Goal: Task Accomplishment & Management: Manage account settings

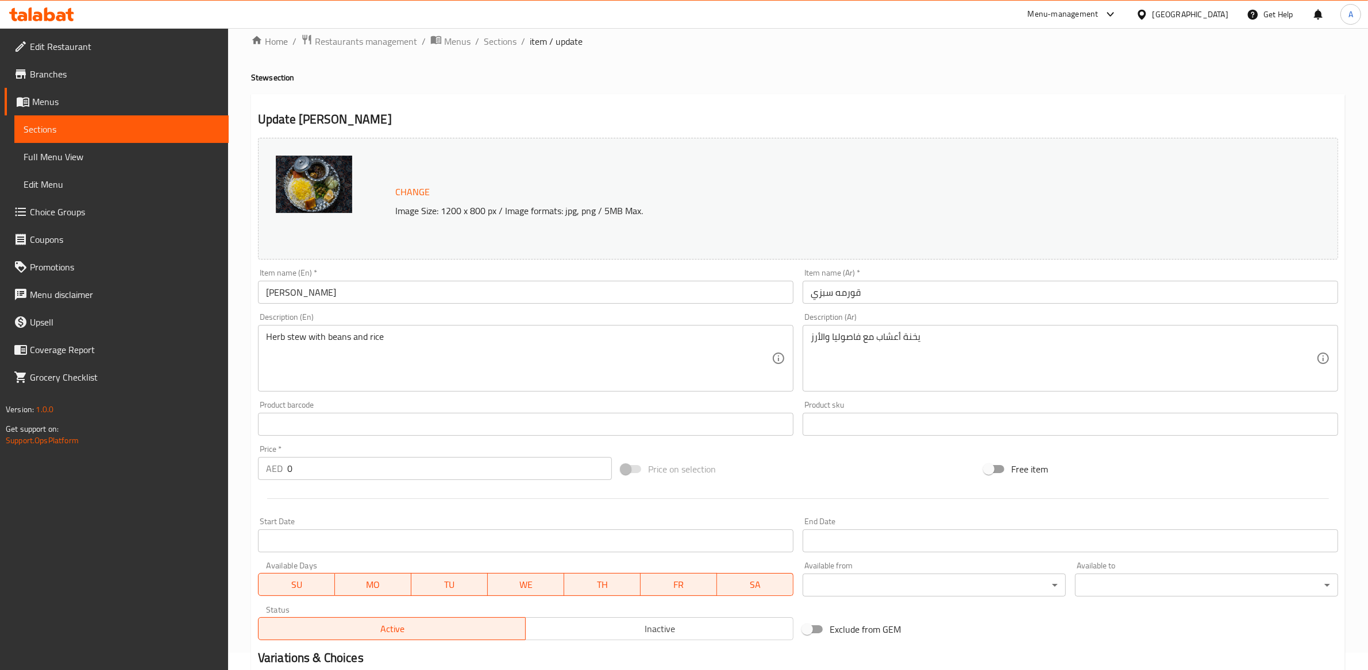
scroll to position [342, 0]
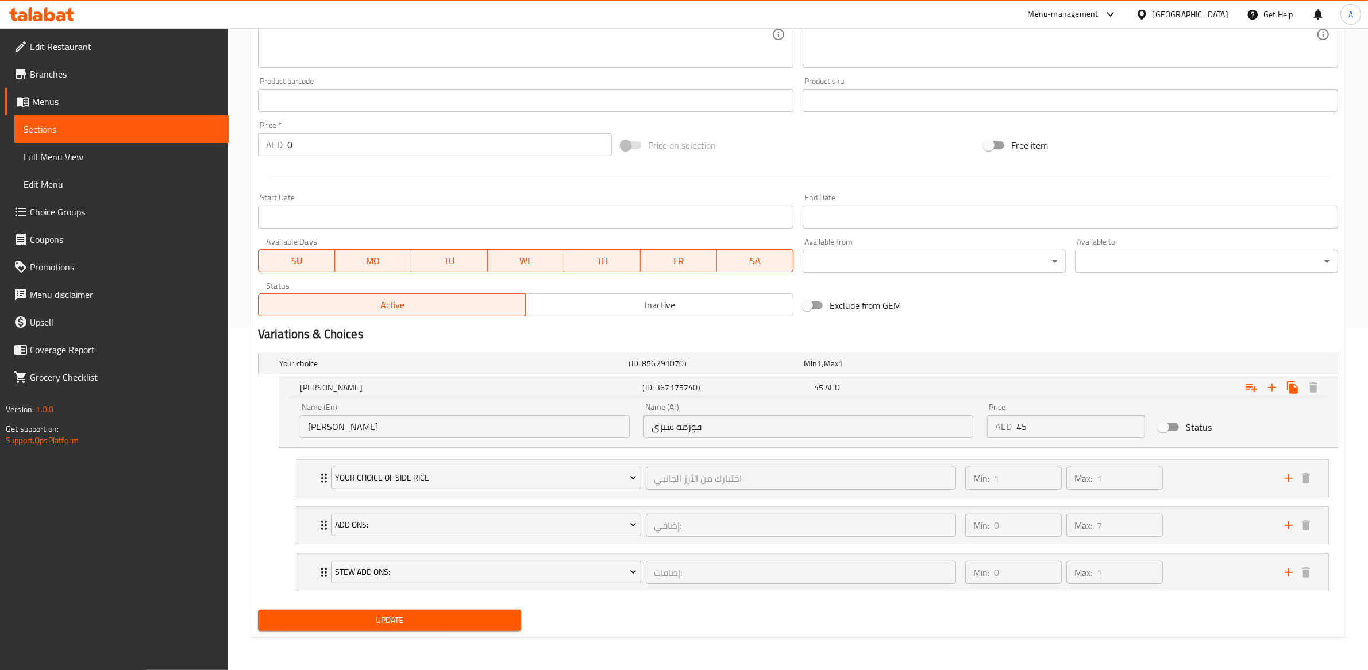
drag, startPoint x: 1170, startPoint y: 426, endPoint x: 1173, endPoint y: 435, distance: 9.1
click at [1170, 426] on input "Status" at bounding box center [1162, 427] width 65 height 22
checkbox input "true"
click at [337, 358] on h5 "Your choice" at bounding box center [451, 363] width 345 height 11
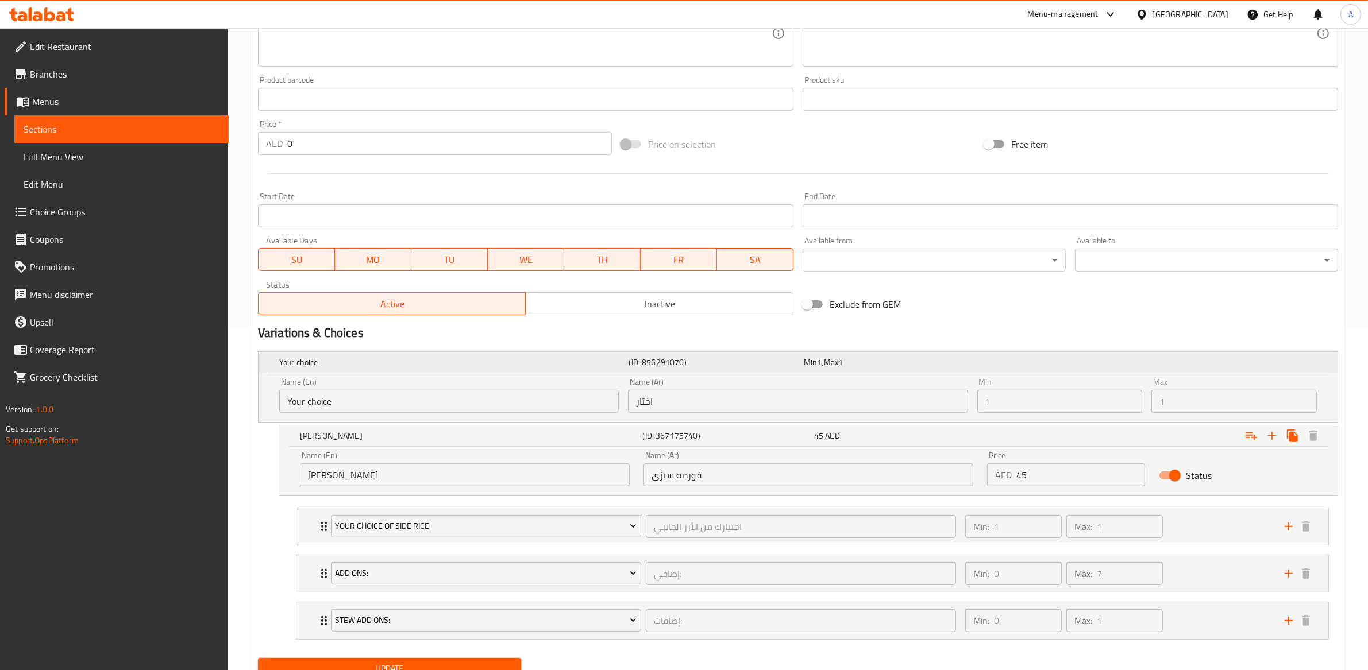
click at [379, 364] on h5 "Your choice" at bounding box center [451, 362] width 345 height 11
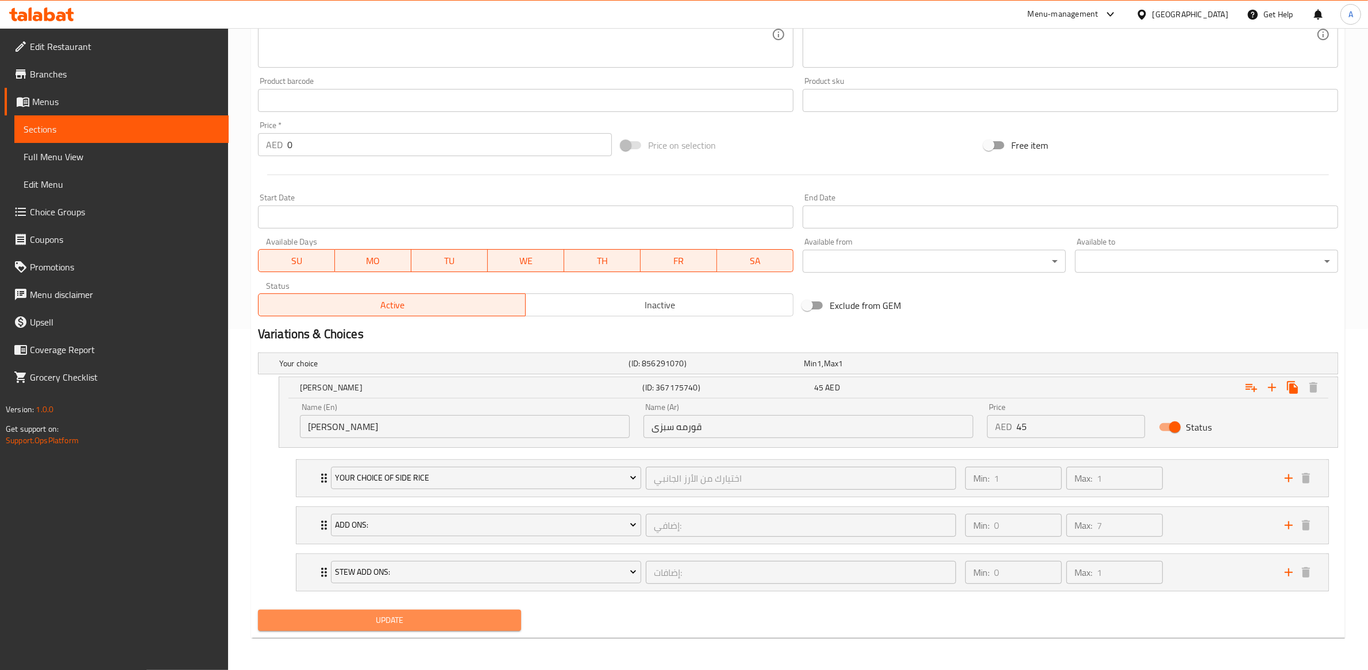
click at [401, 624] on span "Update" at bounding box center [389, 620] width 245 height 14
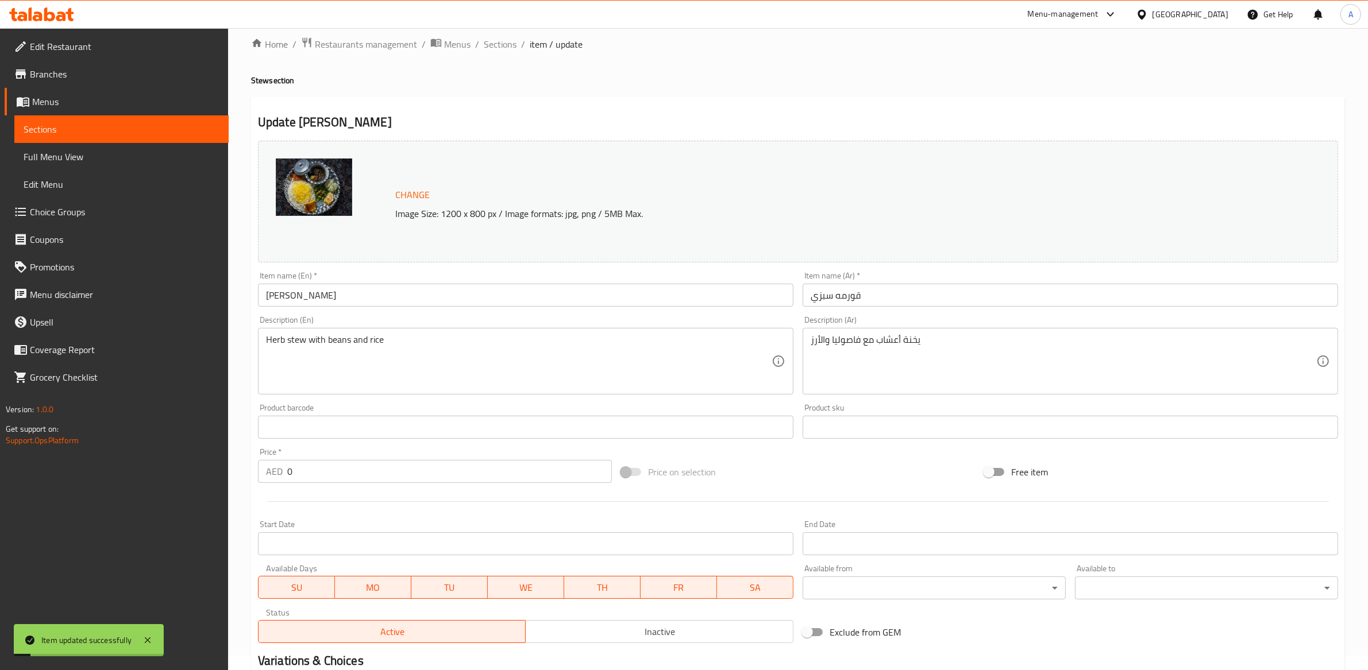
scroll to position [0, 0]
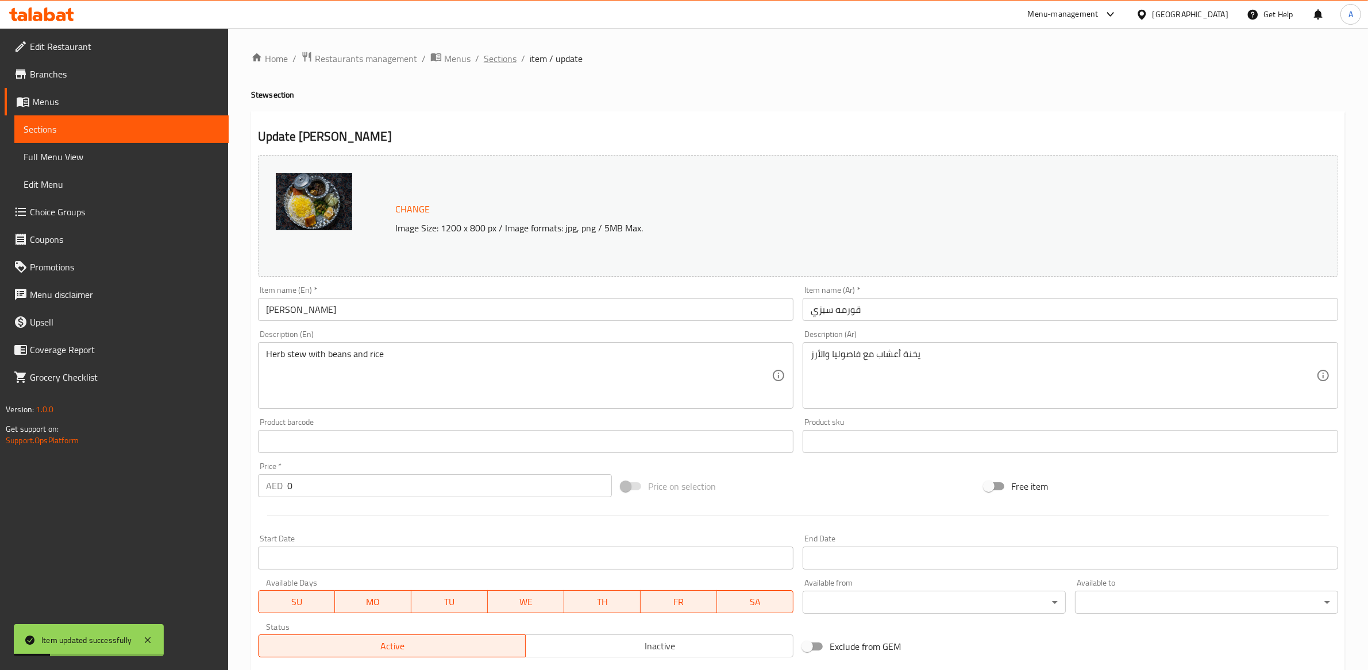
click at [507, 59] on span "Sections" at bounding box center [500, 59] width 33 height 14
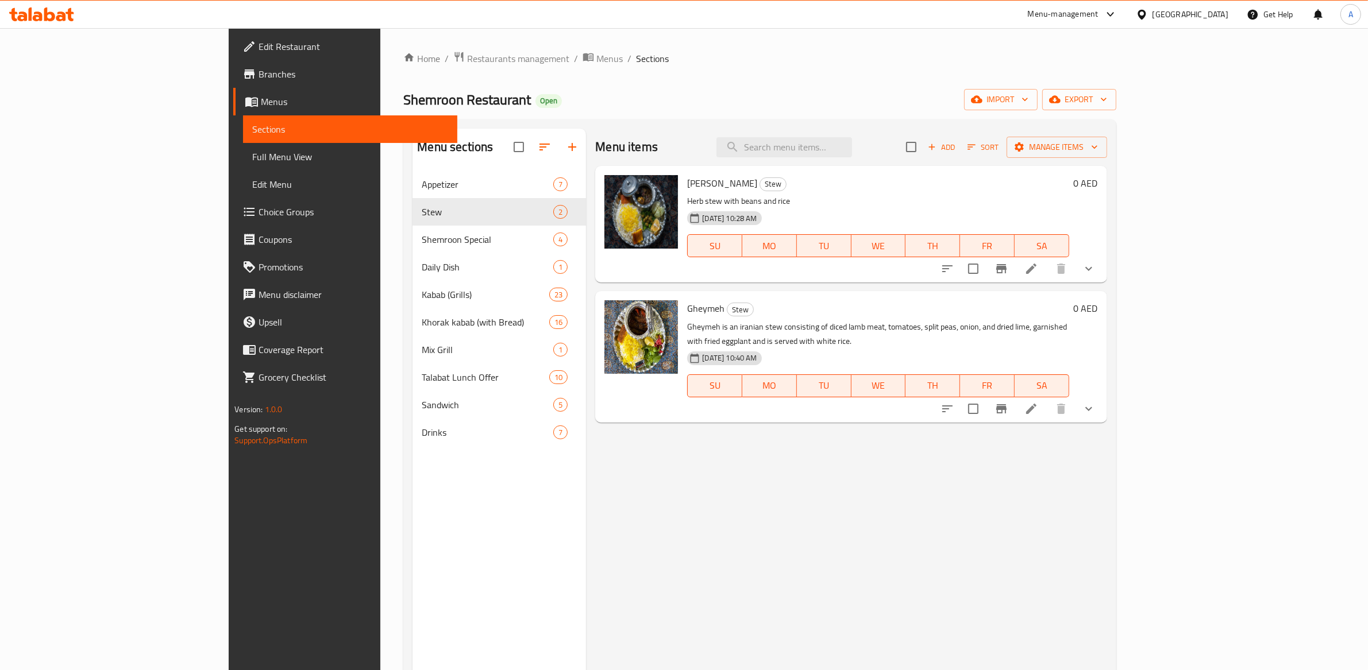
click at [687, 185] on span "[PERSON_NAME]" at bounding box center [722, 183] width 70 height 17
drag, startPoint x: 999, startPoint y: 186, endPoint x: 1187, endPoint y: 213, distance: 190.3
click at [1003, 186] on h6 "Ghormeh Sabzi Stew" at bounding box center [877, 183] width 381 height 16
click at [1008, 272] on icon "Branch-specific-item" at bounding box center [1001, 269] width 14 height 14
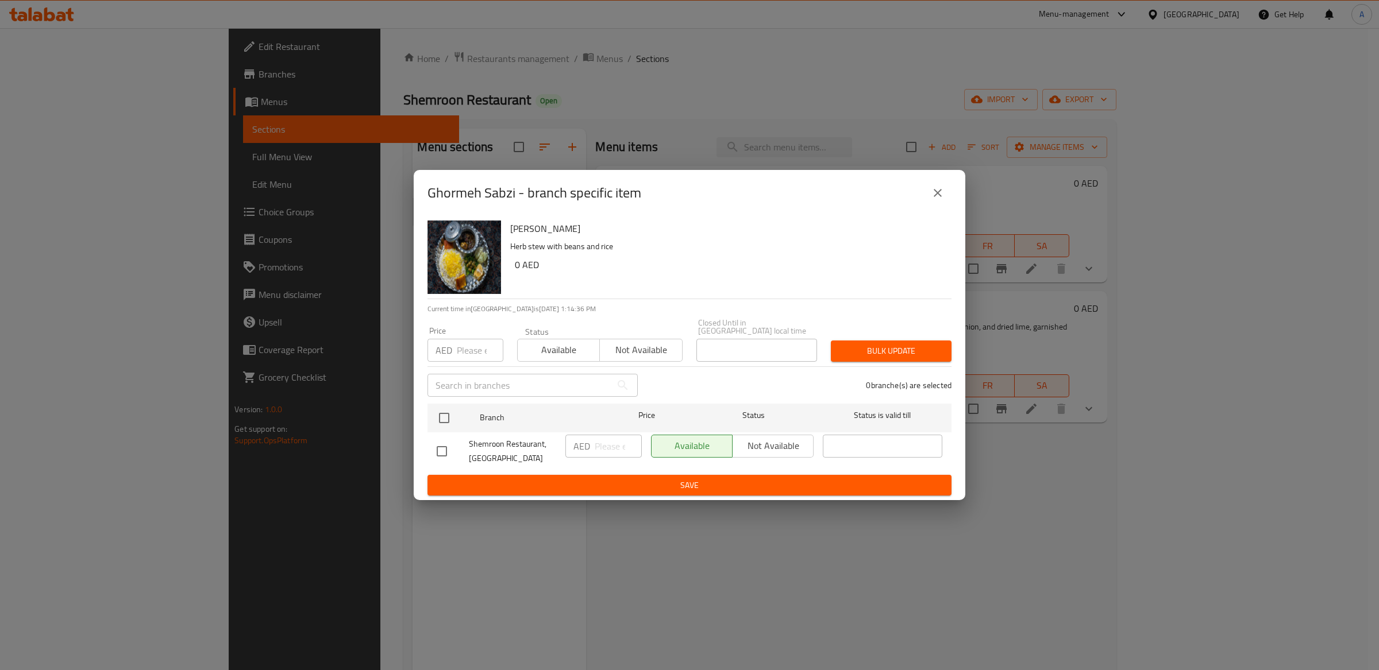
click at [938, 196] on icon "close" at bounding box center [938, 193] width 14 height 14
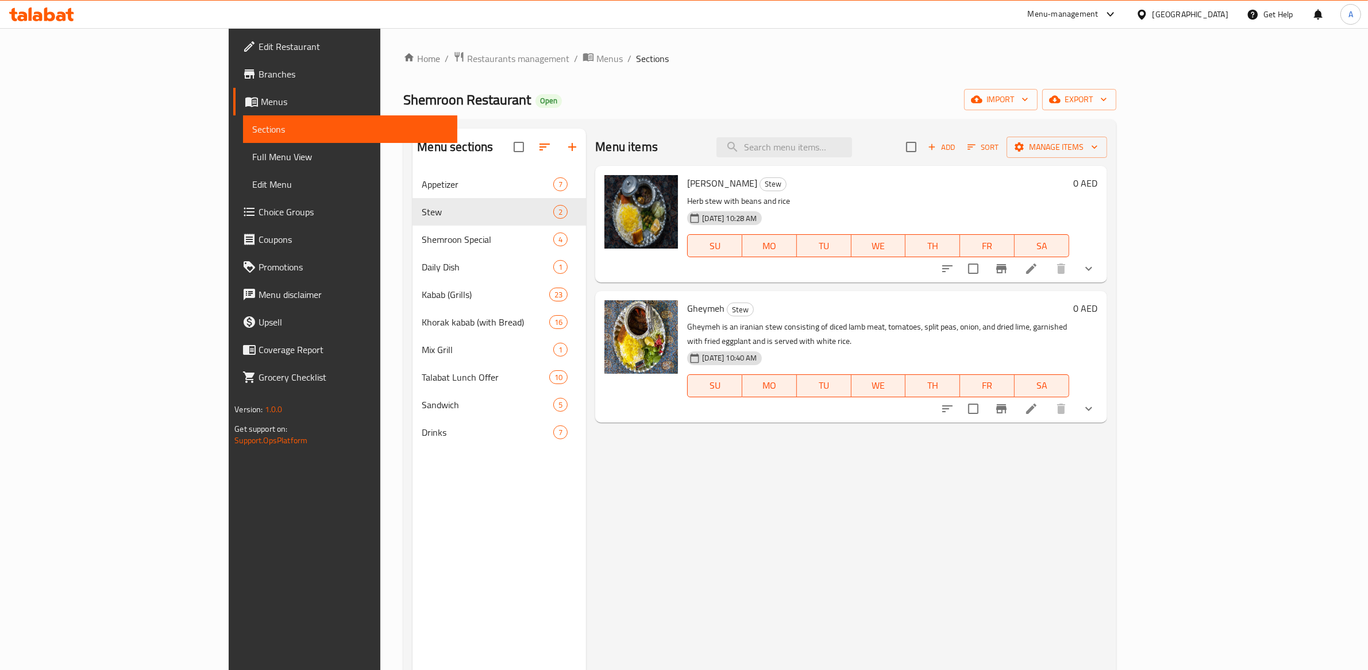
click at [1038, 272] on icon at bounding box center [1031, 269] width 14 height 14
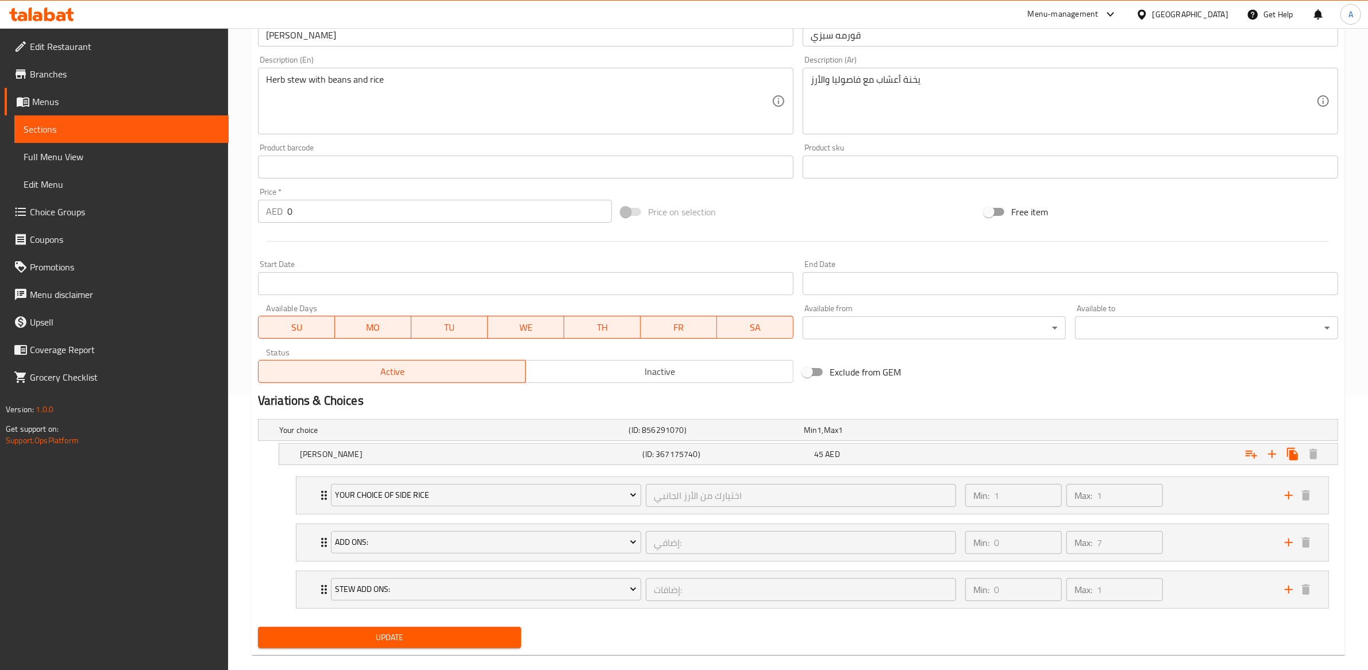
scroll to position [293, 0]
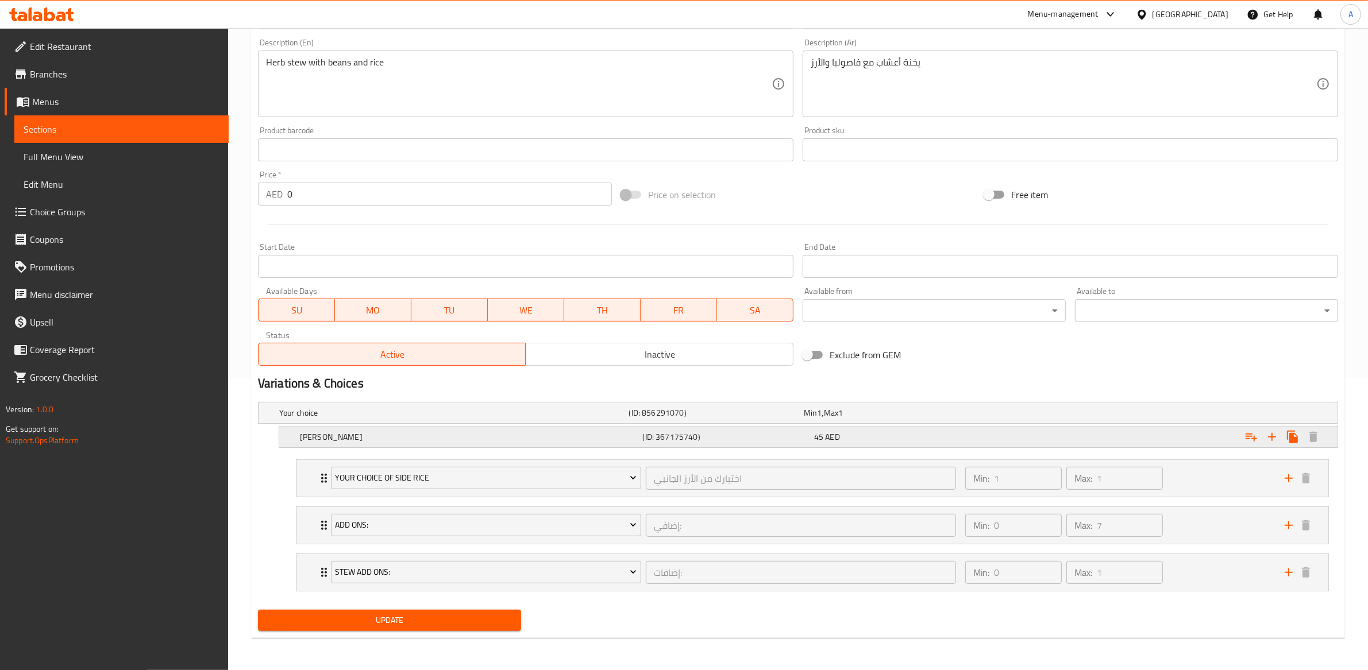
click at [793, 419] on h5 "(ID: 367175740)" at bounding box center [714, 412] width 170 height 11
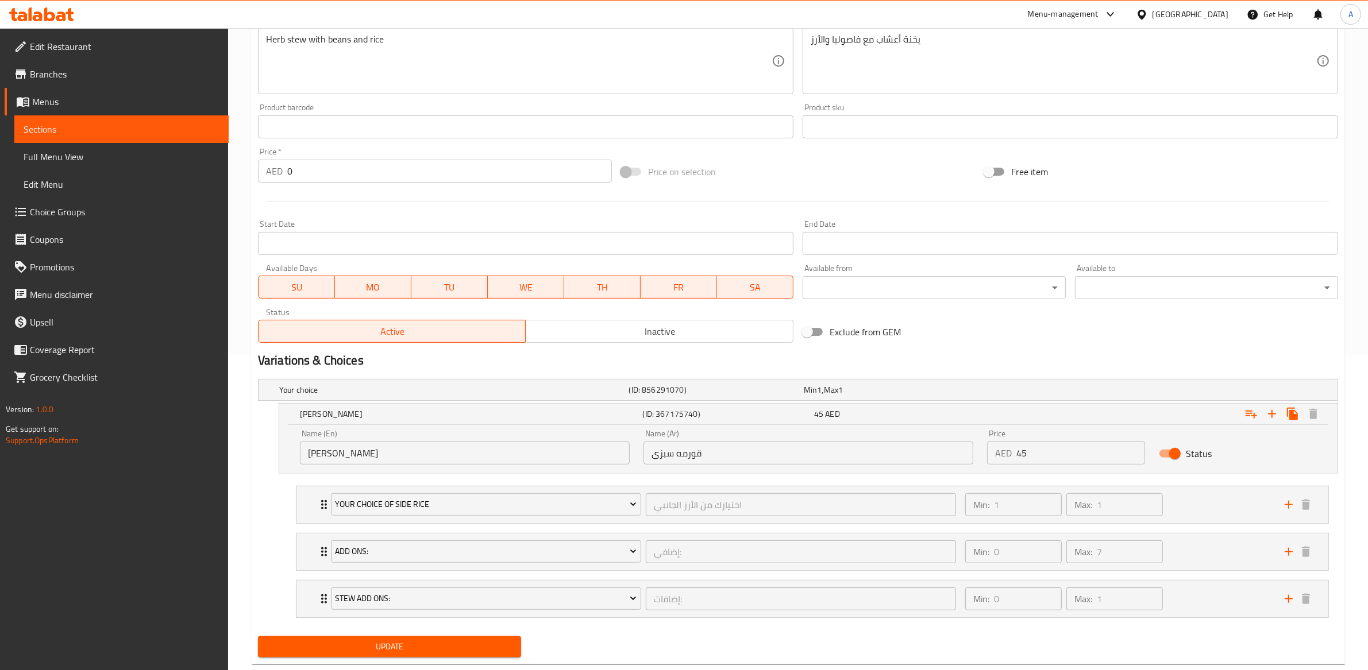
scroll to position [342, 0]
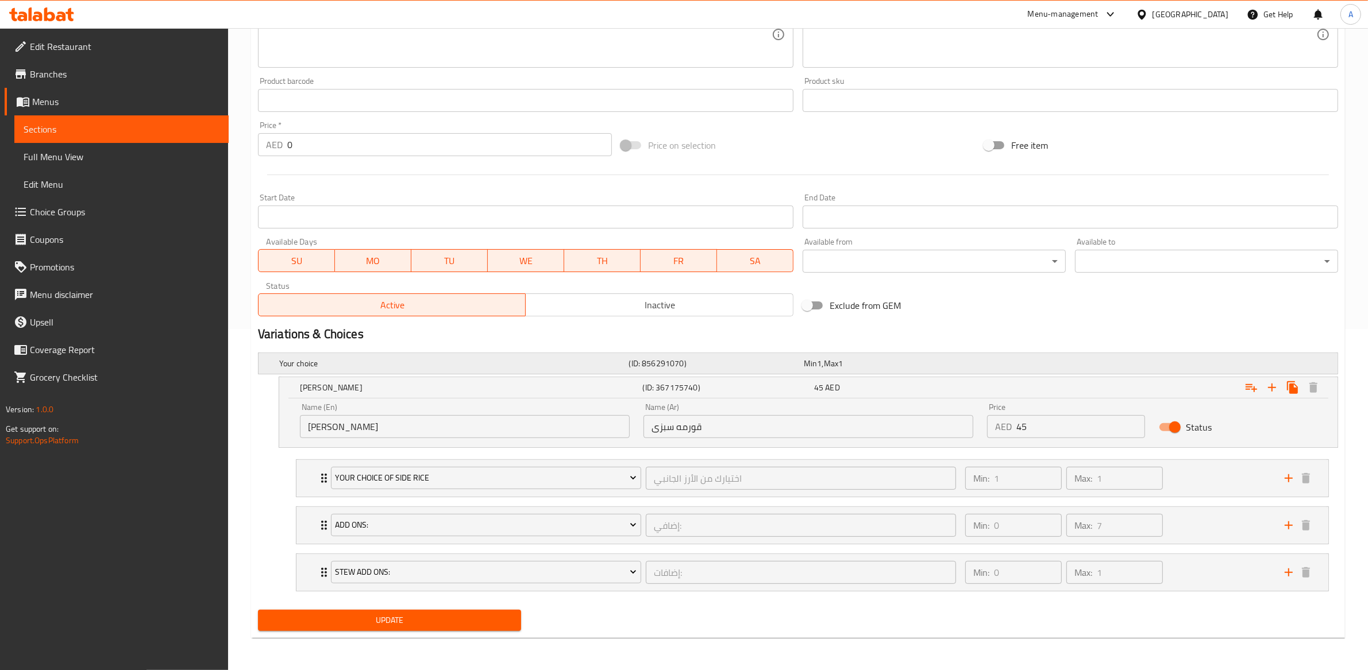
click at [410, 360] on h5 "Your choice" at bounding box center [451, 363] width 345 height 11
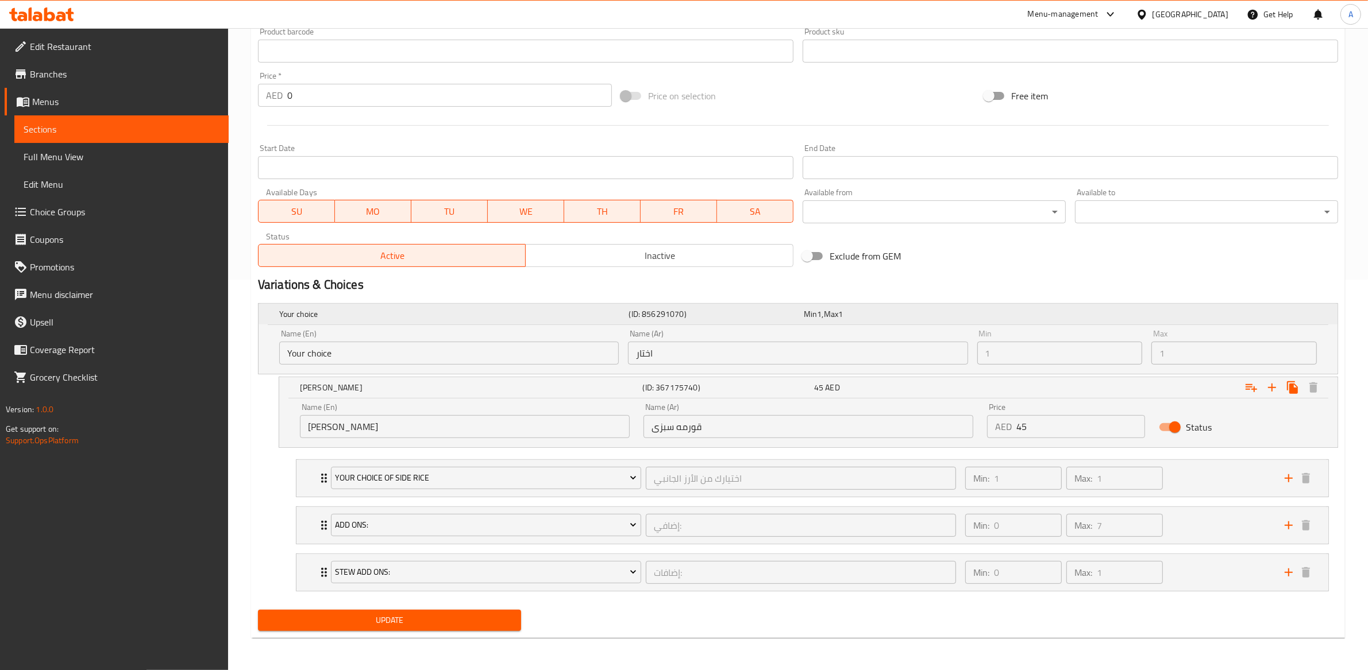
drag, startPoint x: 906, startPoint y: 320, endPoint x: 861, endPoint y: 337, distance: 48.5
click at [906, 320] on div "Min 1 , Max 1" at bounding box center [888, 314] width 175 height 16
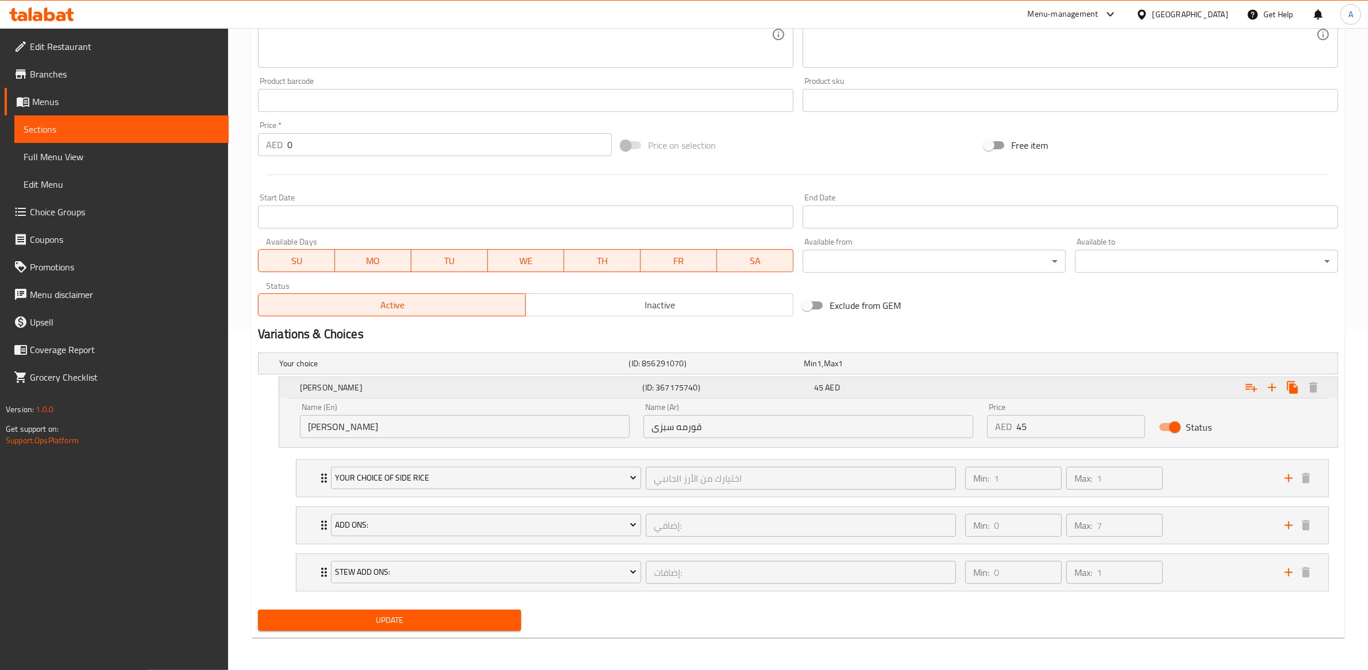
click at [852, 392] on div "45 AED" at bounding box center [897, 387] width 167 height 11
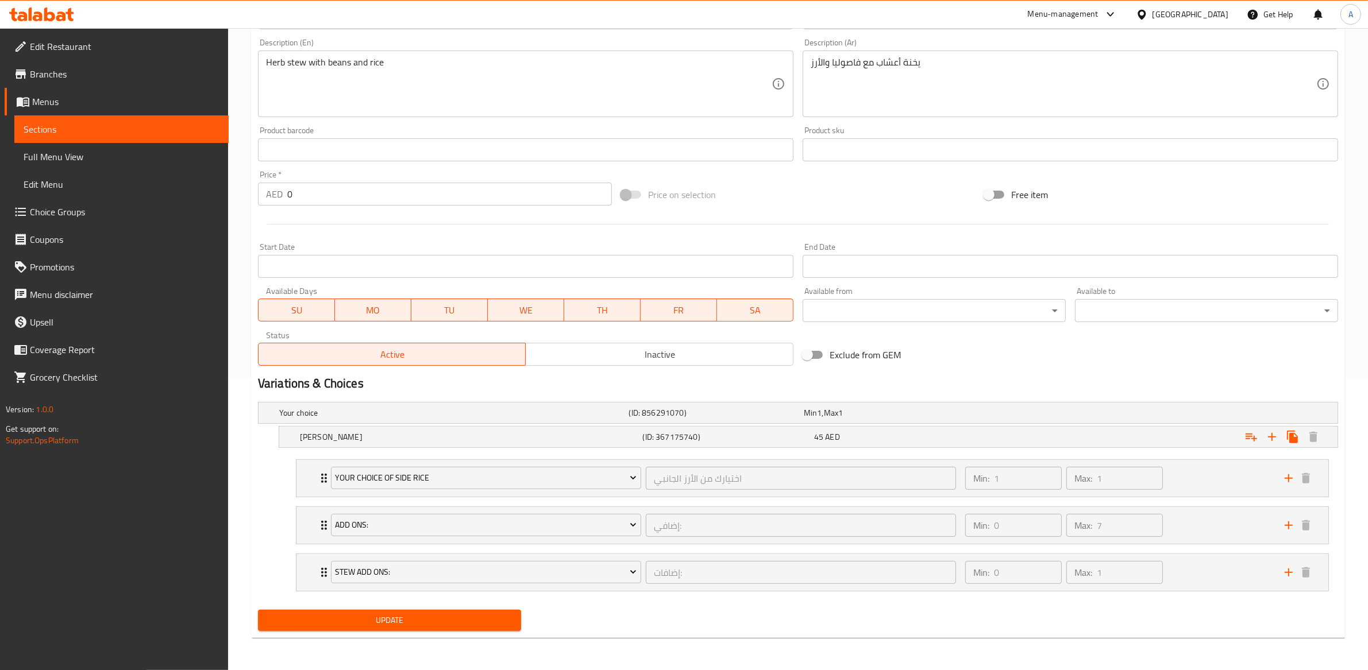
scroll to position [293, 0]
click at [542, 416] on h5 "Your choice" at bounding box center [451, 412] width 345 height 11
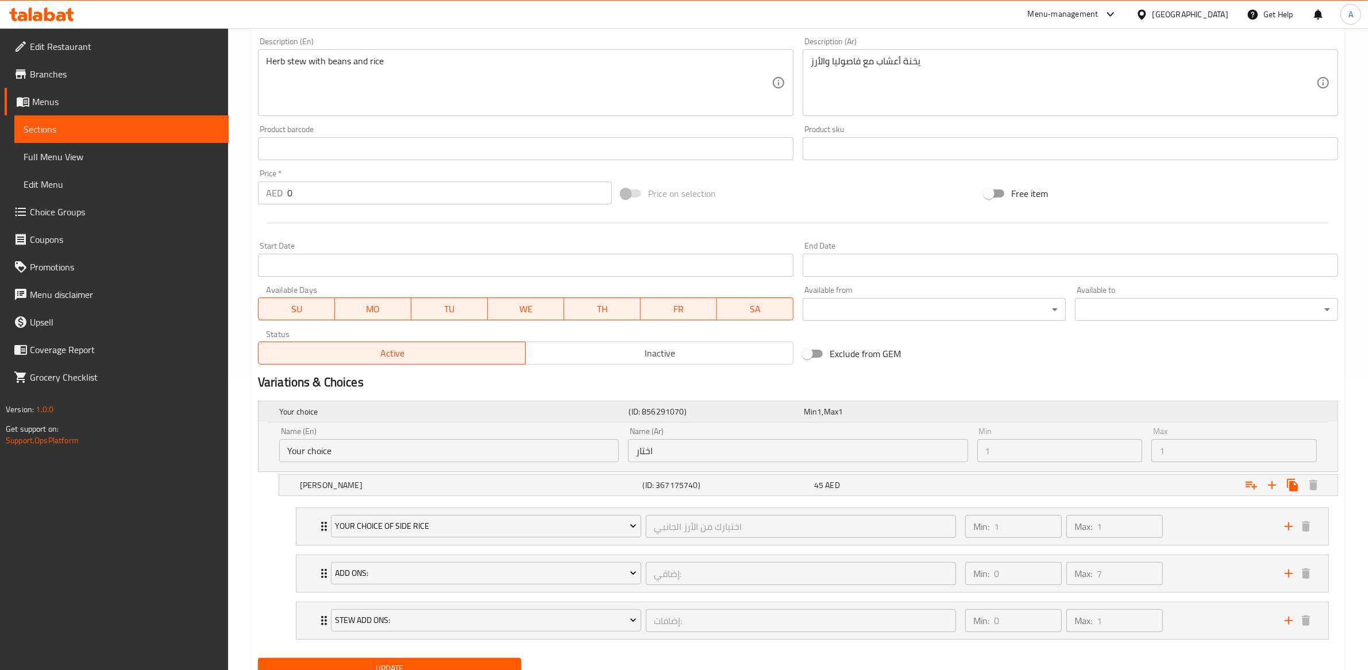
click at [541, 416] on h5 "Your choice" at bounding box center [451, 411] width 345 height 11
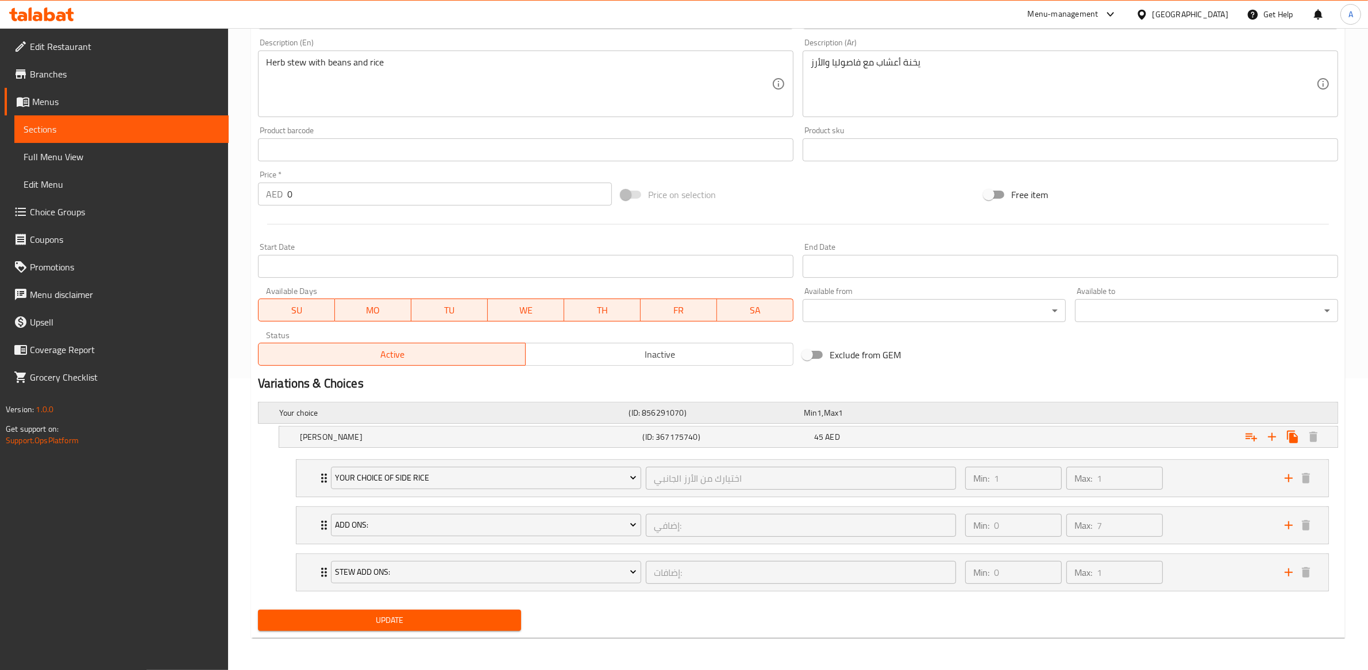
click at [539, 416] on h5 "Your choice" at bounding box center [451, 412] width 345 height 11
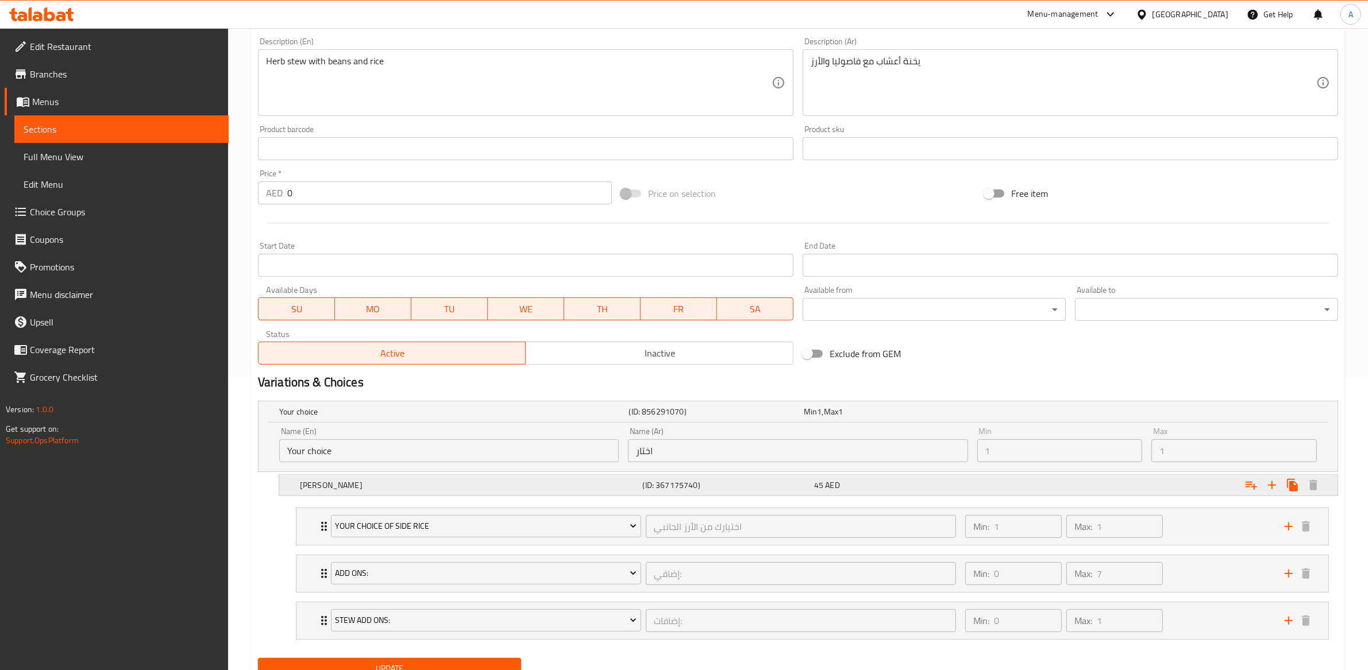
click at [492, 425] on div "[PERSON_NAME] (ID: 367175740) 45 AED" at bounding box center [801, 411] width 1049 height 25
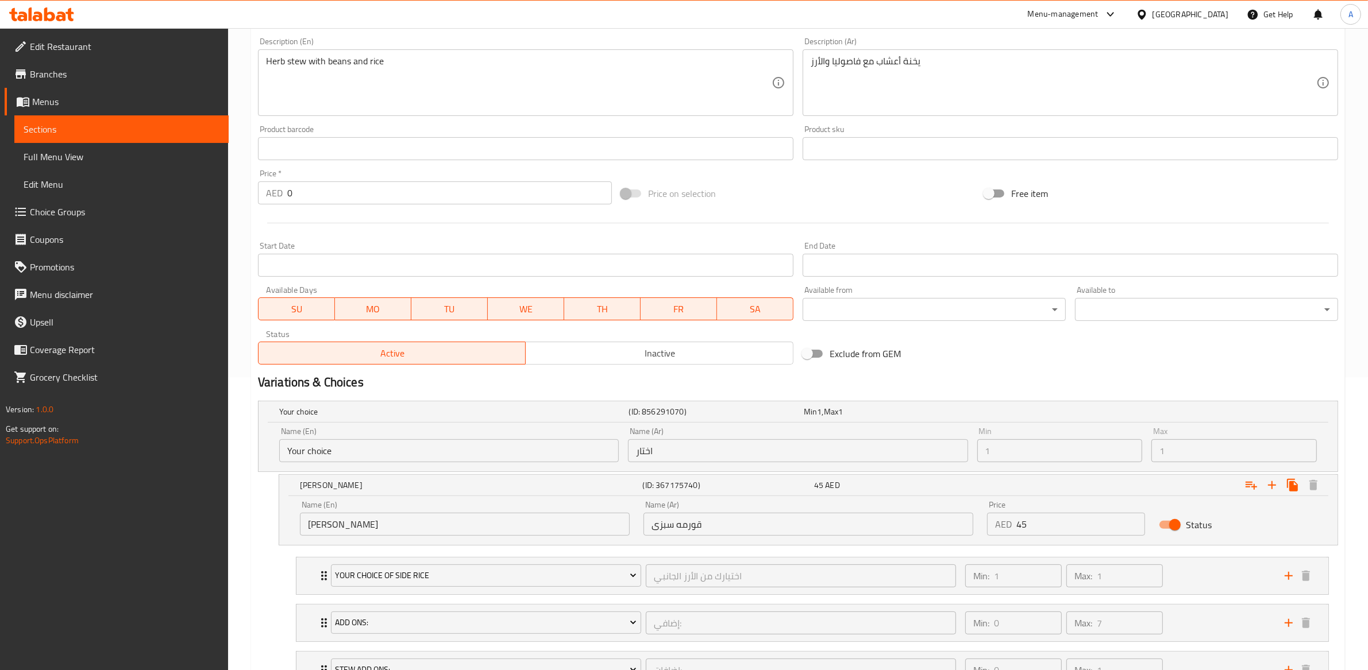
click at [476, 524] on input "[PERSON_NAME]" at bounding box center [465, 524] width 330 height 23
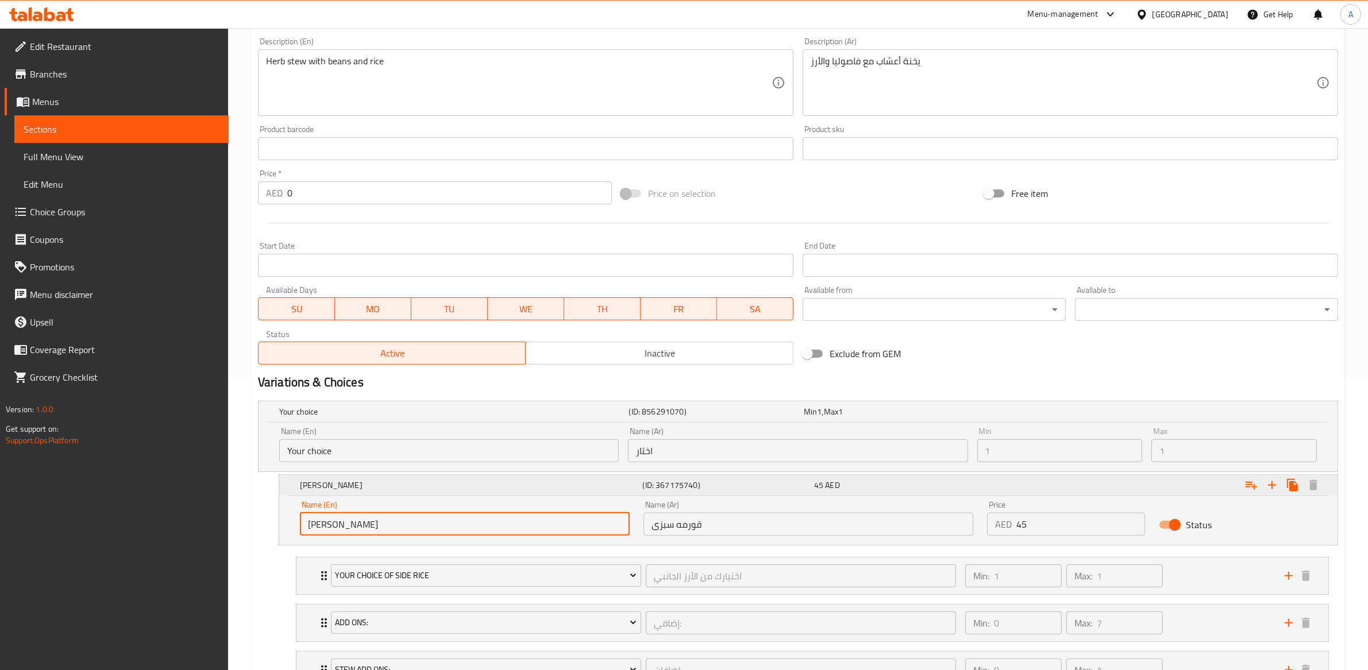
click at [496, 418] on h5 "[PERSON_NAME]" at bounding box center [451, 411] width 345 height 11
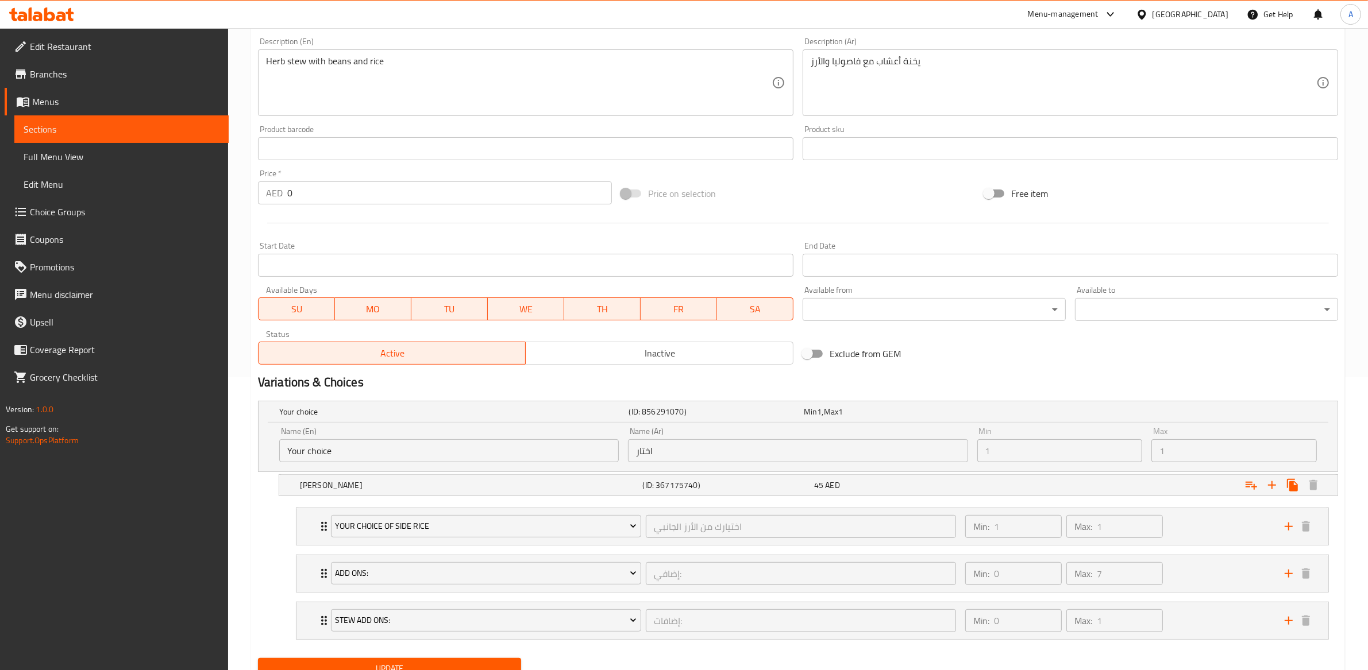
click at [527, 443] on input "Your choice" at bounding box center [448, 450] width 339 height 23
click at [620, 452] on div "Name (En) Your choice Name (En)" at bounding box center [449, 445] width 349 height 44
click at [425, 457] on input "Your choice" at bounding box center [448, 450] width 339 height 23
click at [937, 396] on div "Your choice (ID: 856291070) Min 1 , Max 1 Name (En) Your choice Name (En) Name …" at bounding box center [797, 524] width 1089 height 257
click at [923, 411] on div "Min 1 , Max 1" at bounding box center [889, 411] width 170 height 11
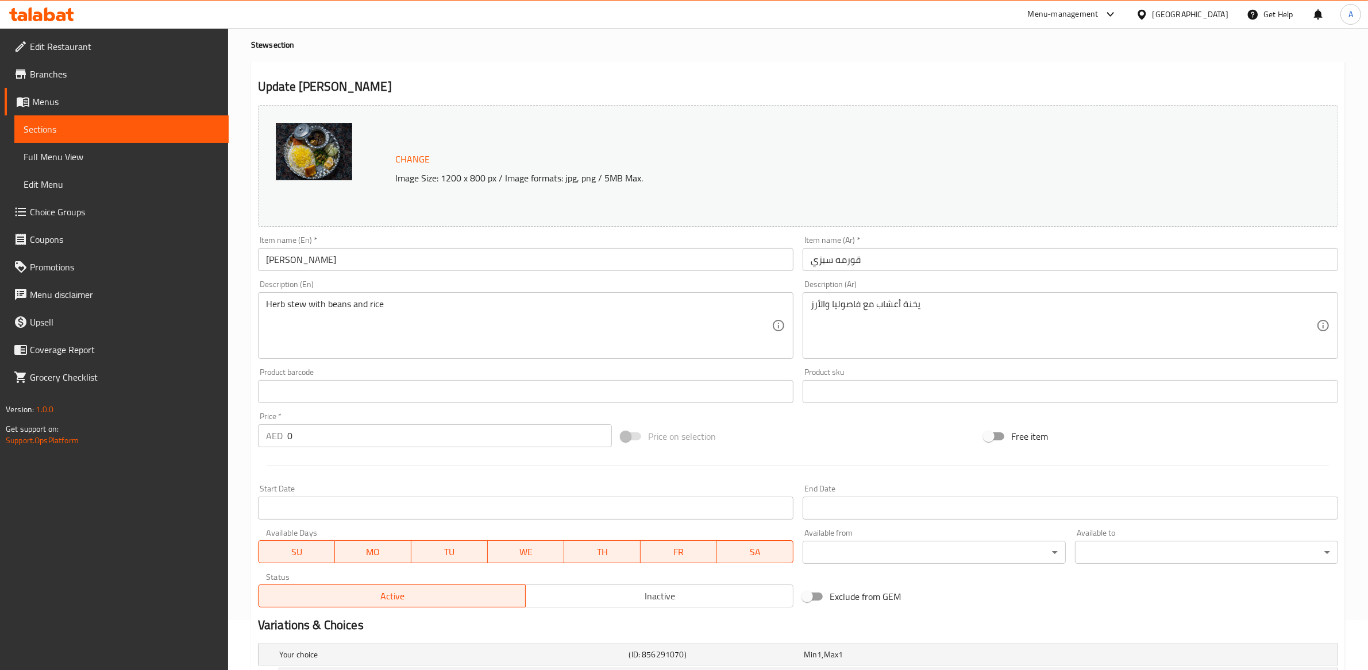
scroll to position [0, 0]
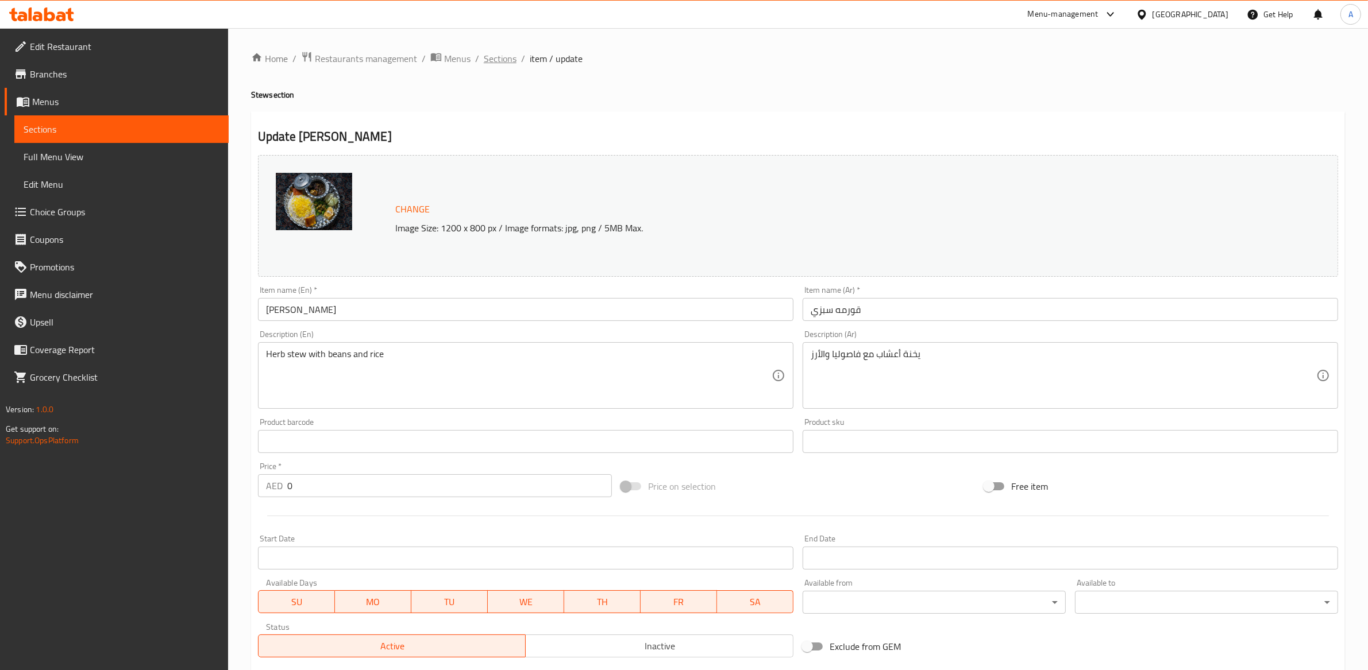
click at [496, 58] on span "Sections" at bounding box center [500, 59] width 33 height 14
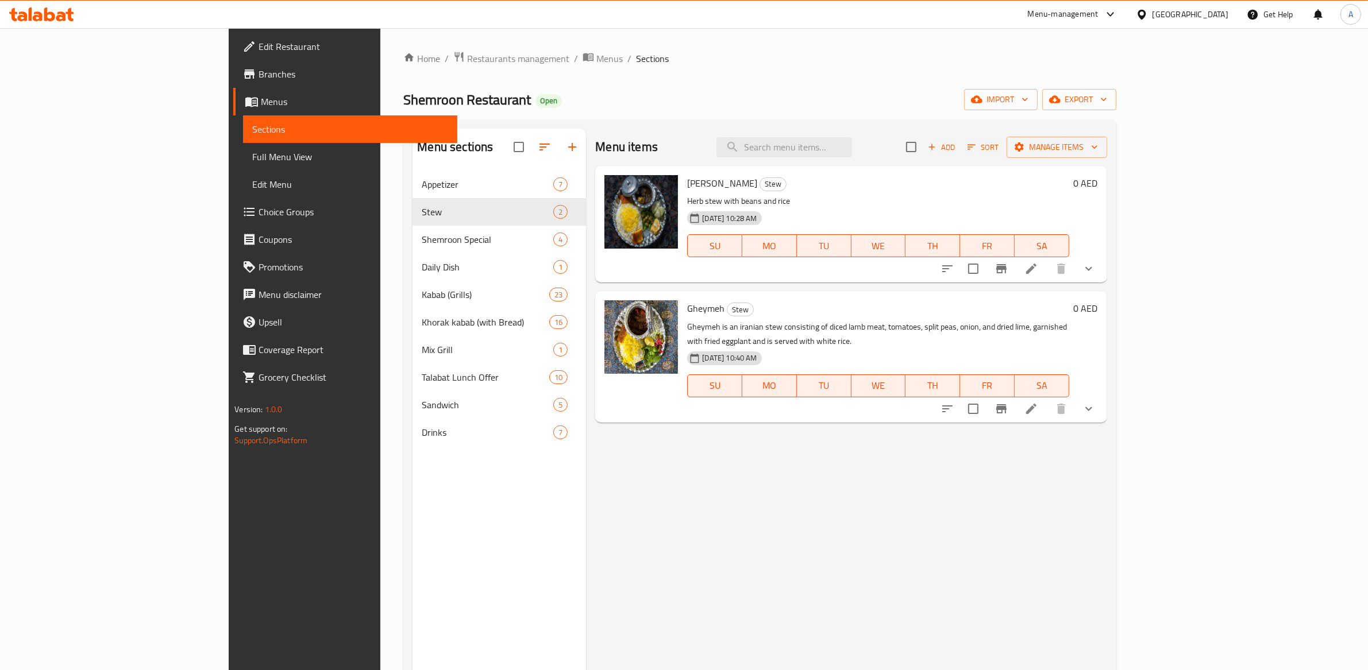
click at [1095, 266] on icon "show more" at bounding box center [1089, 269] width 14 height 14
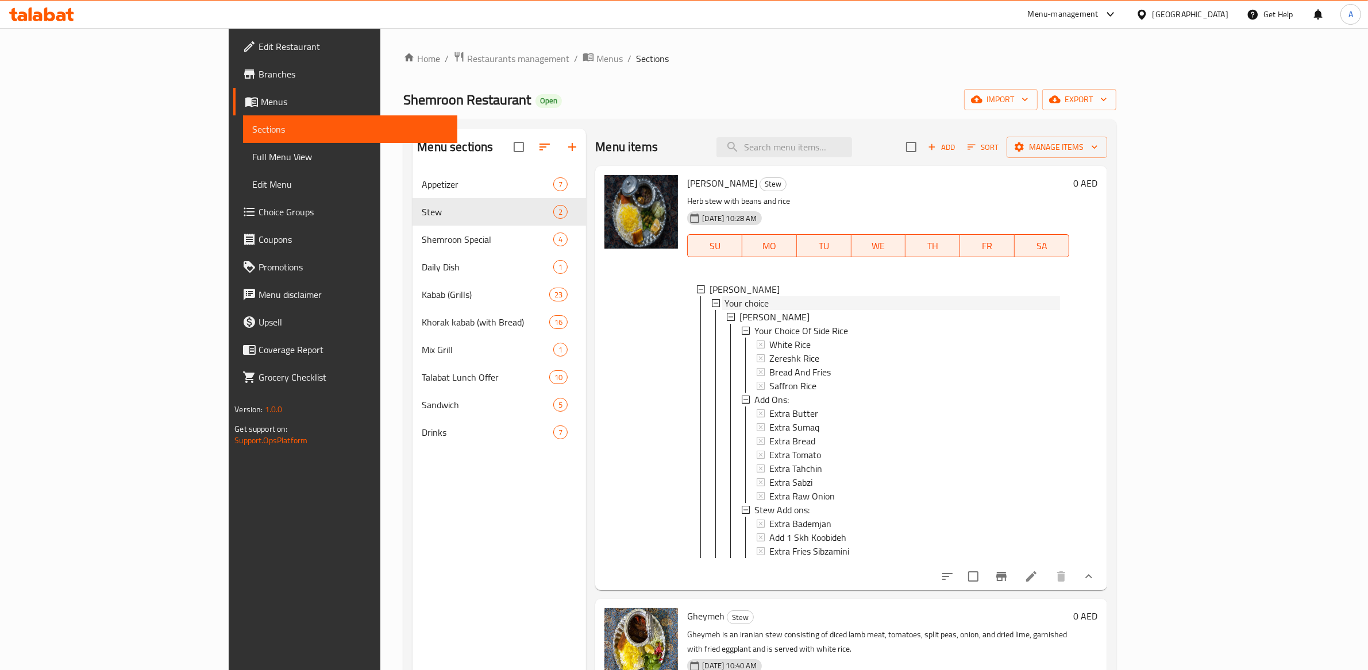
click at [712, 306] on icon at bounding box center [716, 303] width 8 height 8
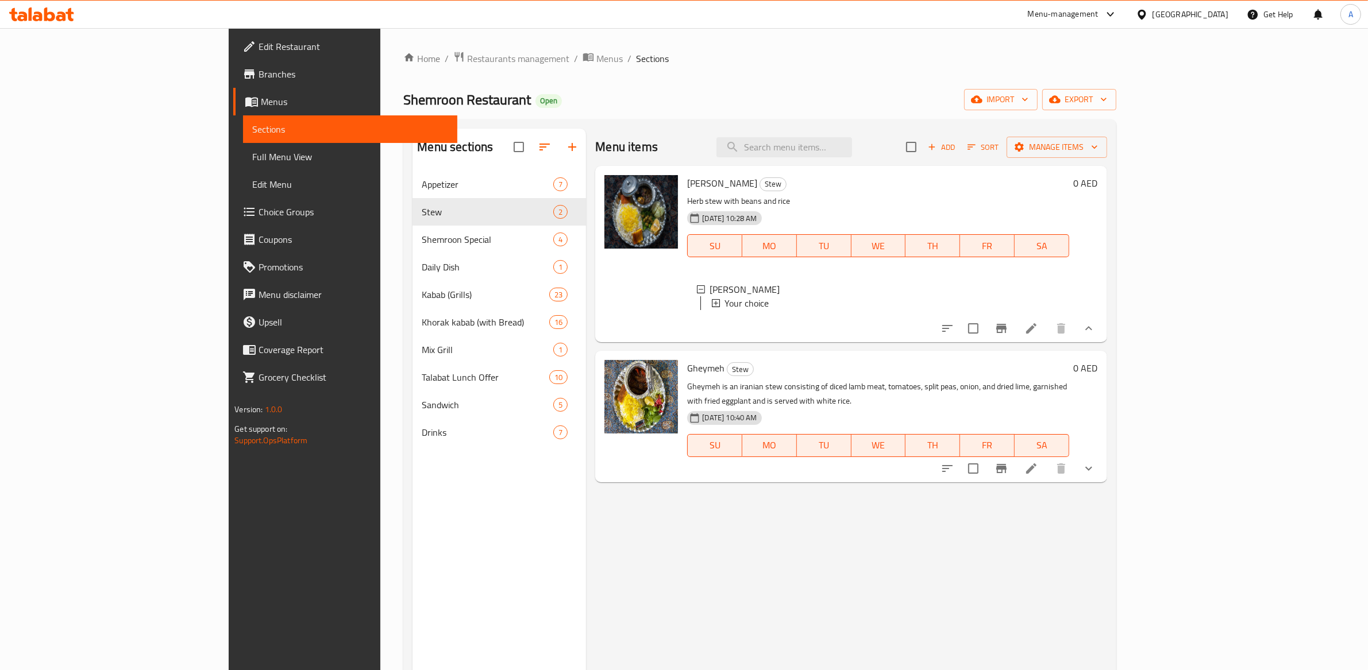
click at [712, 306] on icon at bounding box center [716, 303] width 8 height 8
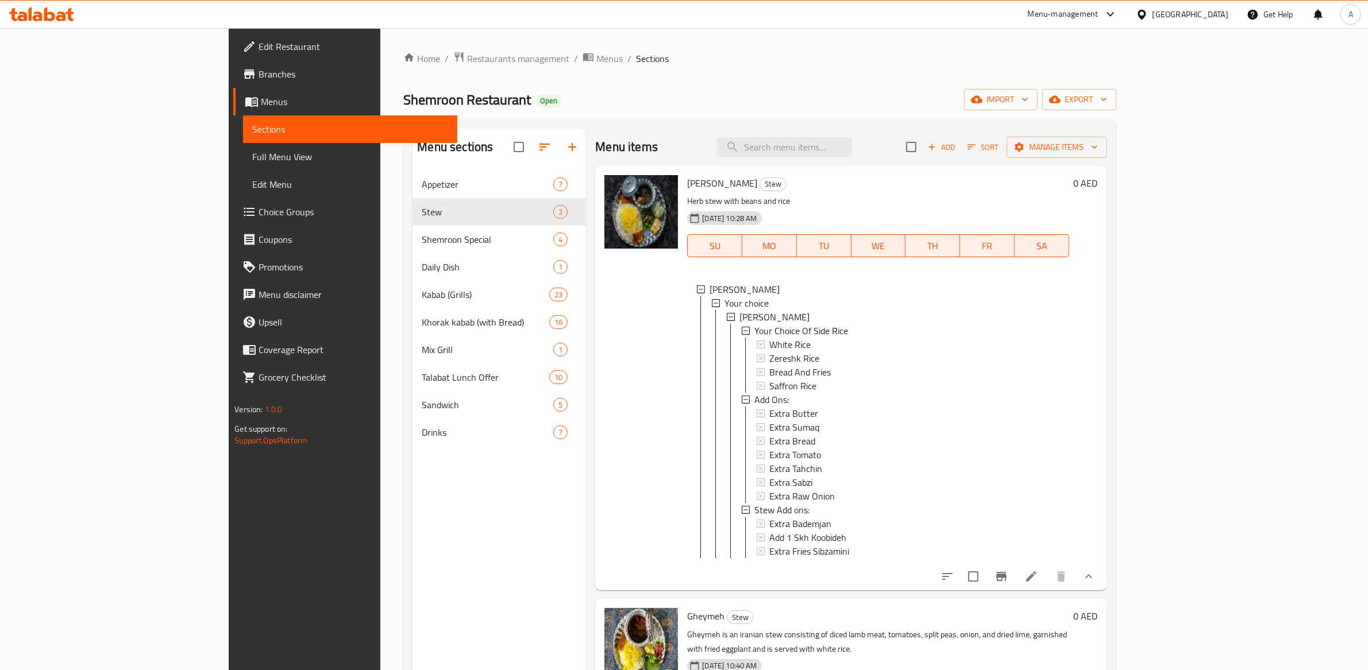
click at [712, 306] on icon at bounding box center [716, 303] width 8 height 8
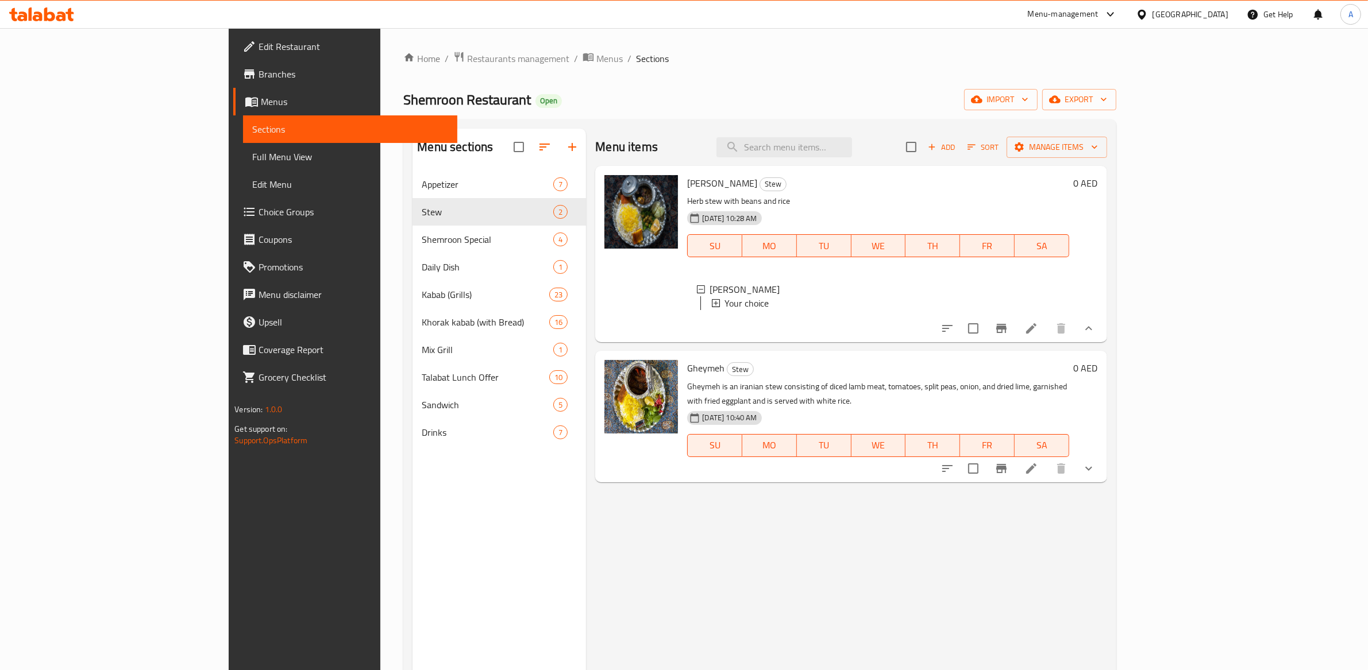
click at [712, 302] on icon at bounding box center [716, 303] width 8 height 8
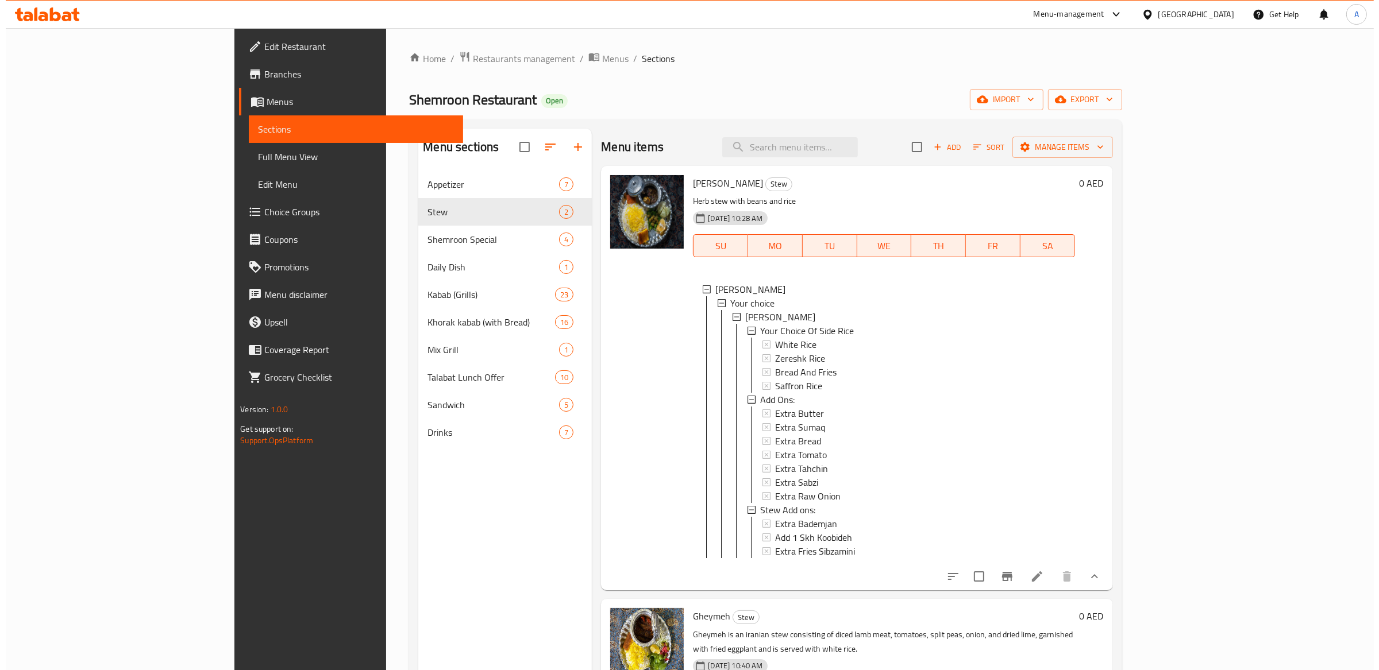
scroll to position [1, 0]
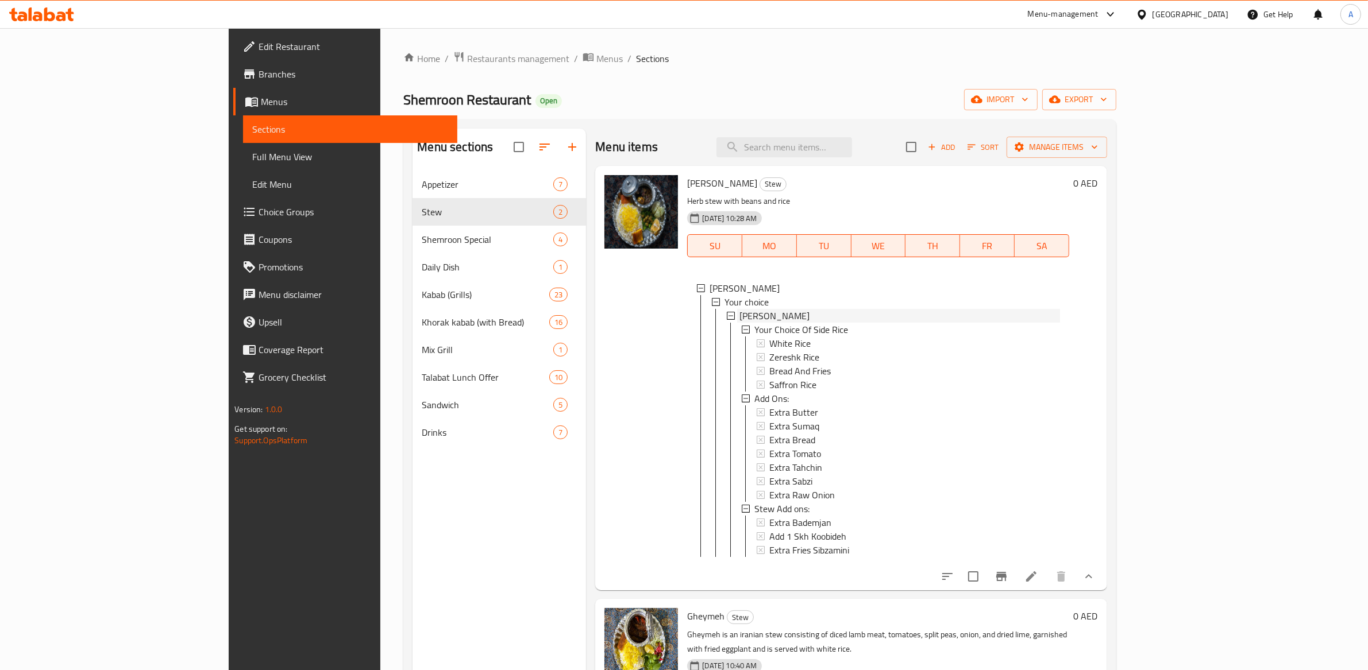
click at [727, 317] on icon at bounding box center [731, 316] width 8 height 8
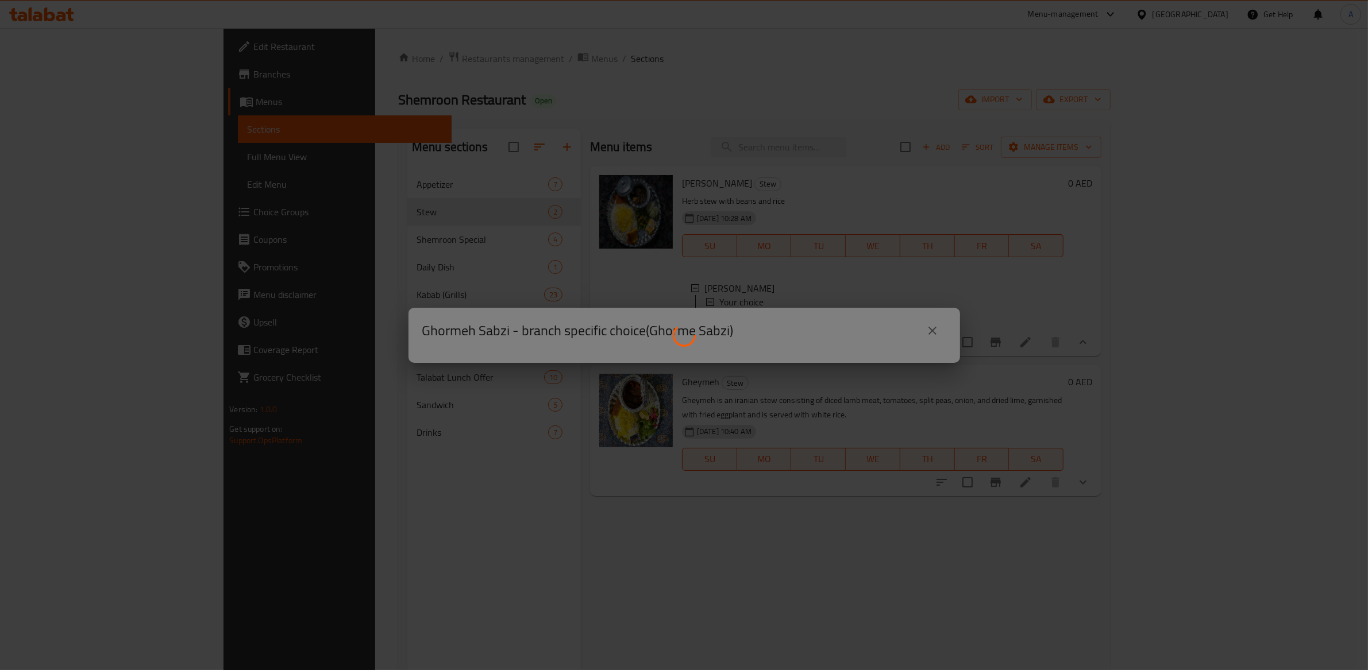
scroll to position [0, 0]
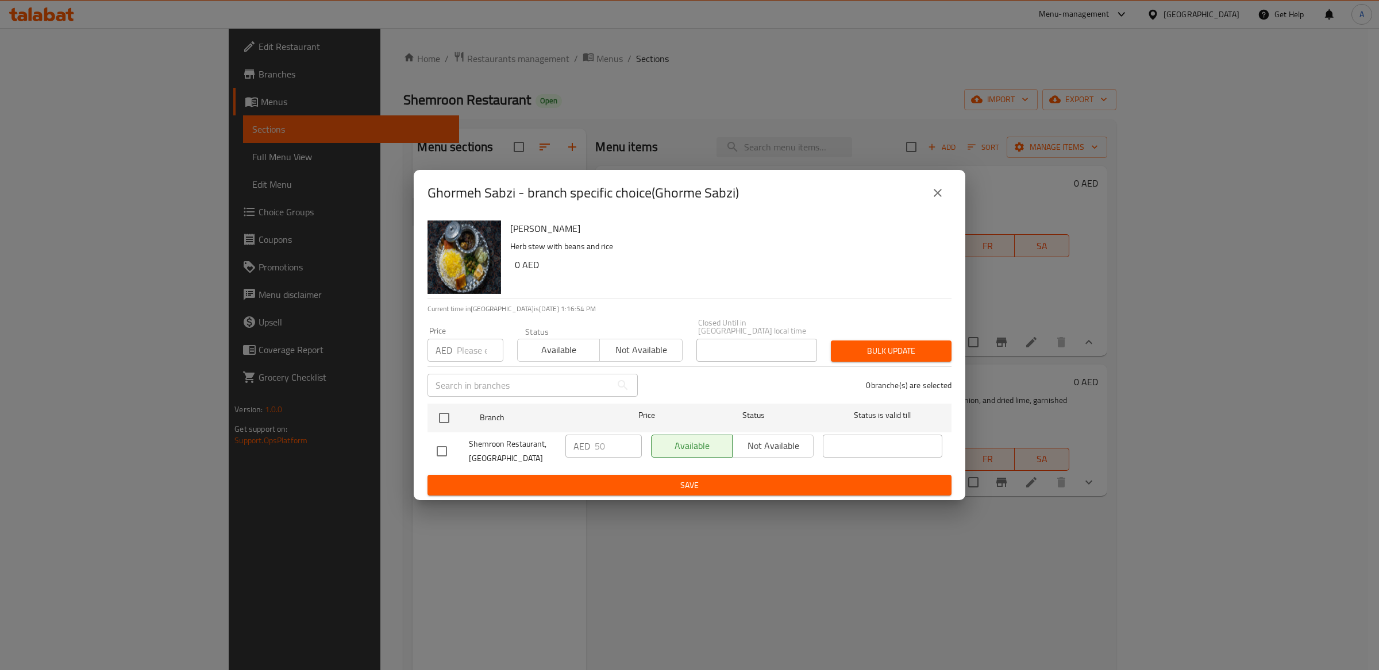
click at [940, 195] on icon "close" at bounding box center [938, 193] width 14 height 14
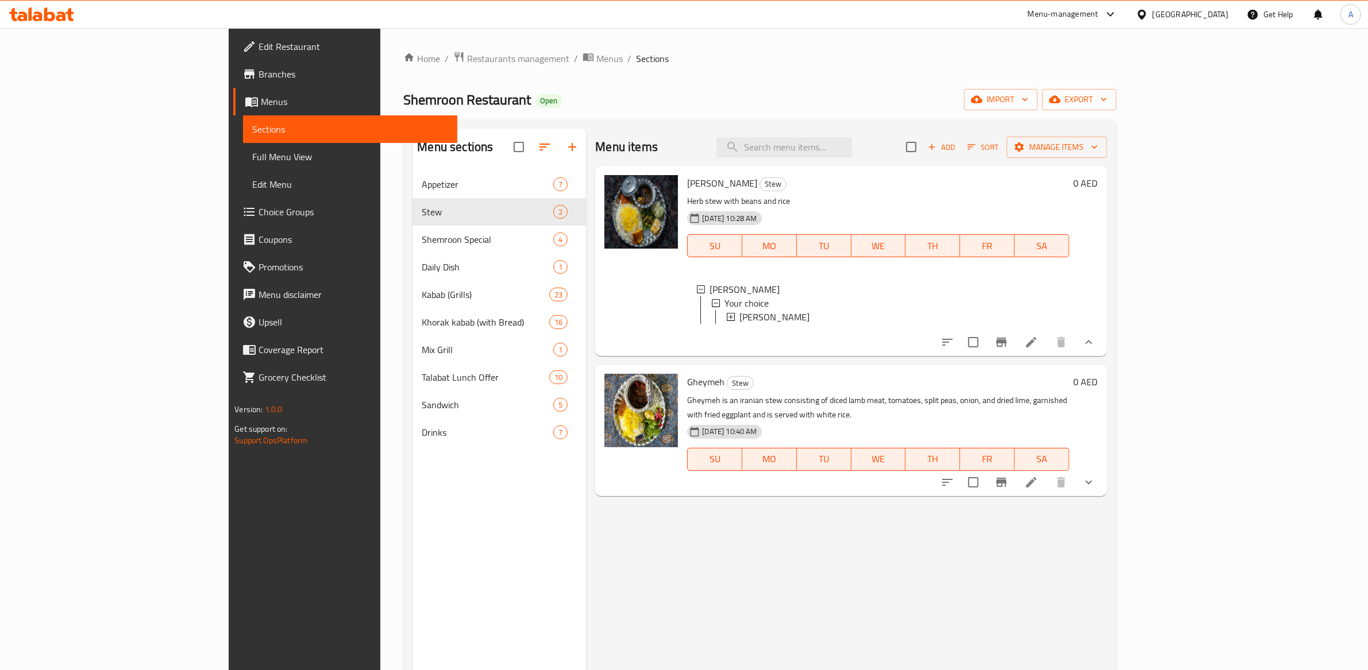
click at [727, 317] on icon at bounding box center [731, 317] width 8 height 8
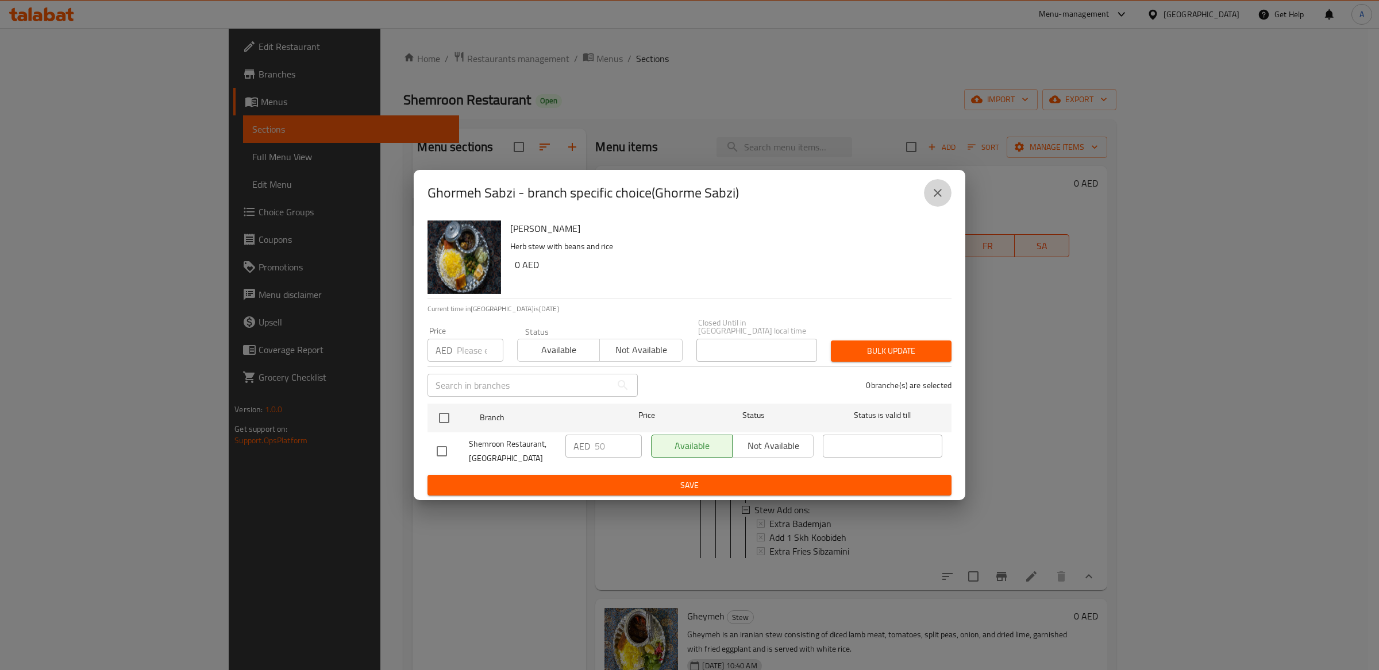
click at [940, 192] on icon "close" at bounding box center [938, 193] width 14 height 14
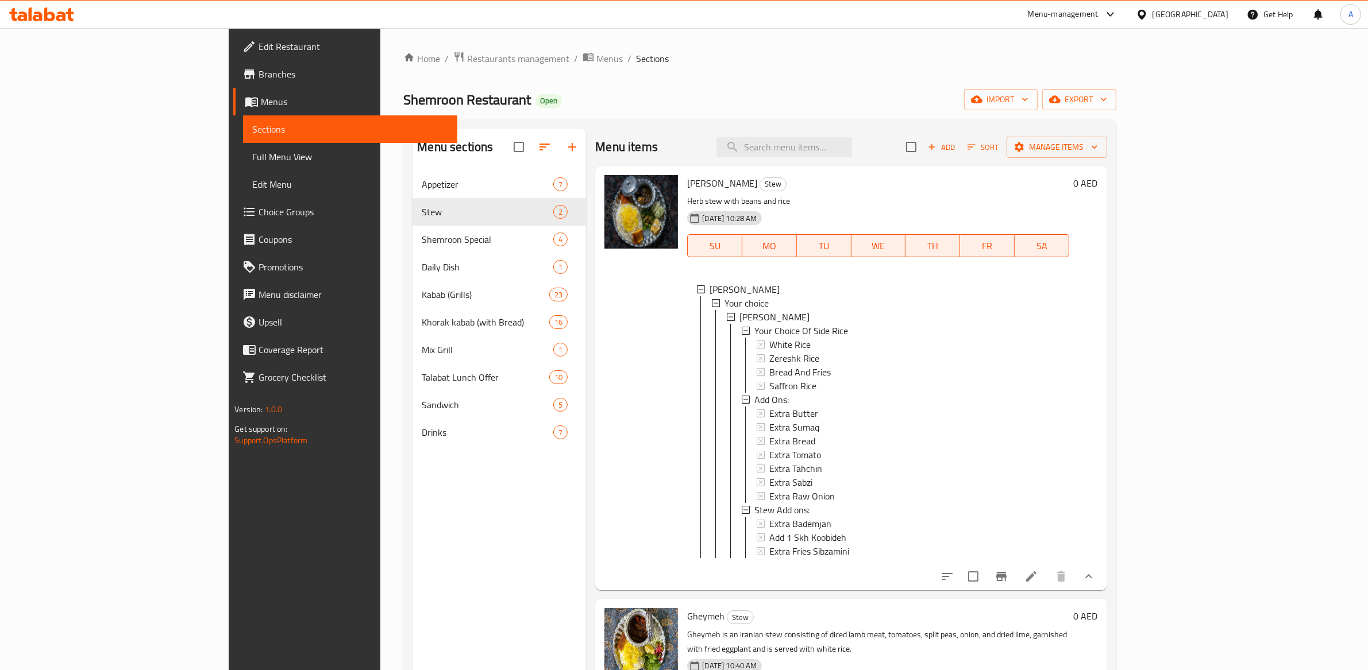
click at [727, 318] on icon at bounding box center [731, 317] width 8 height 8
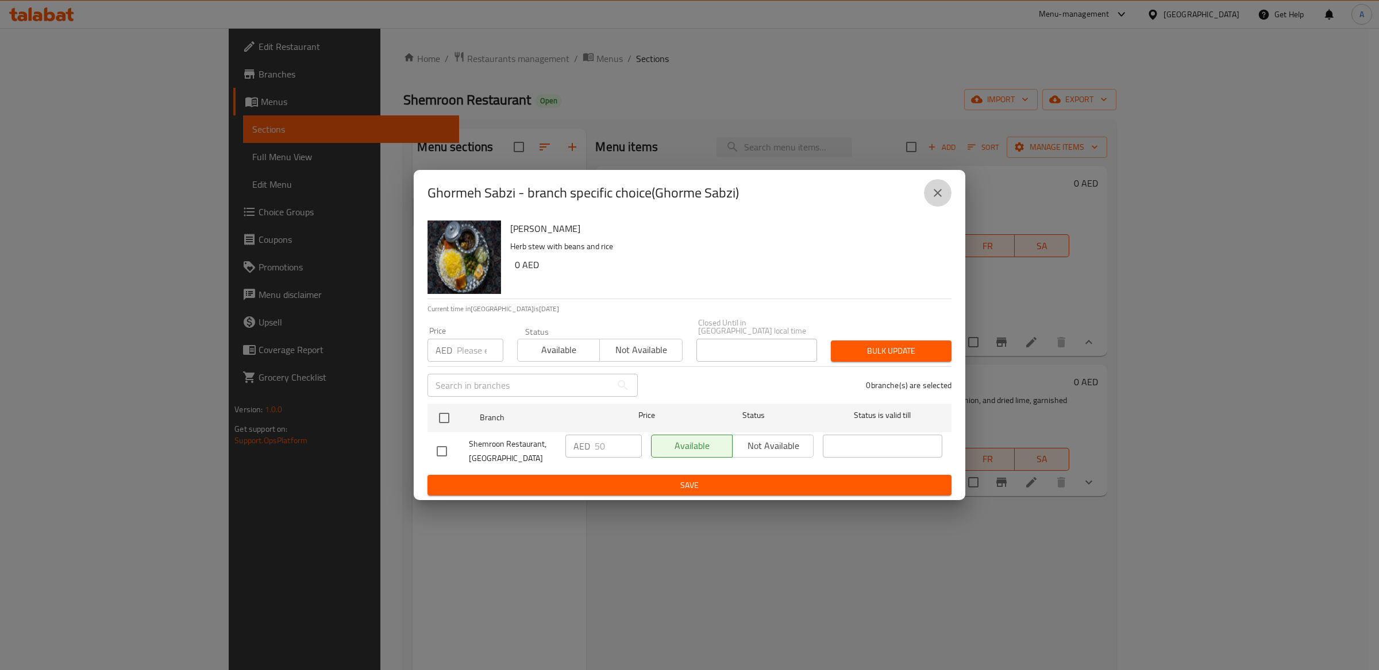
click at [947, 190] on button "close" at bounding box center [938, 193] width 28 height 28
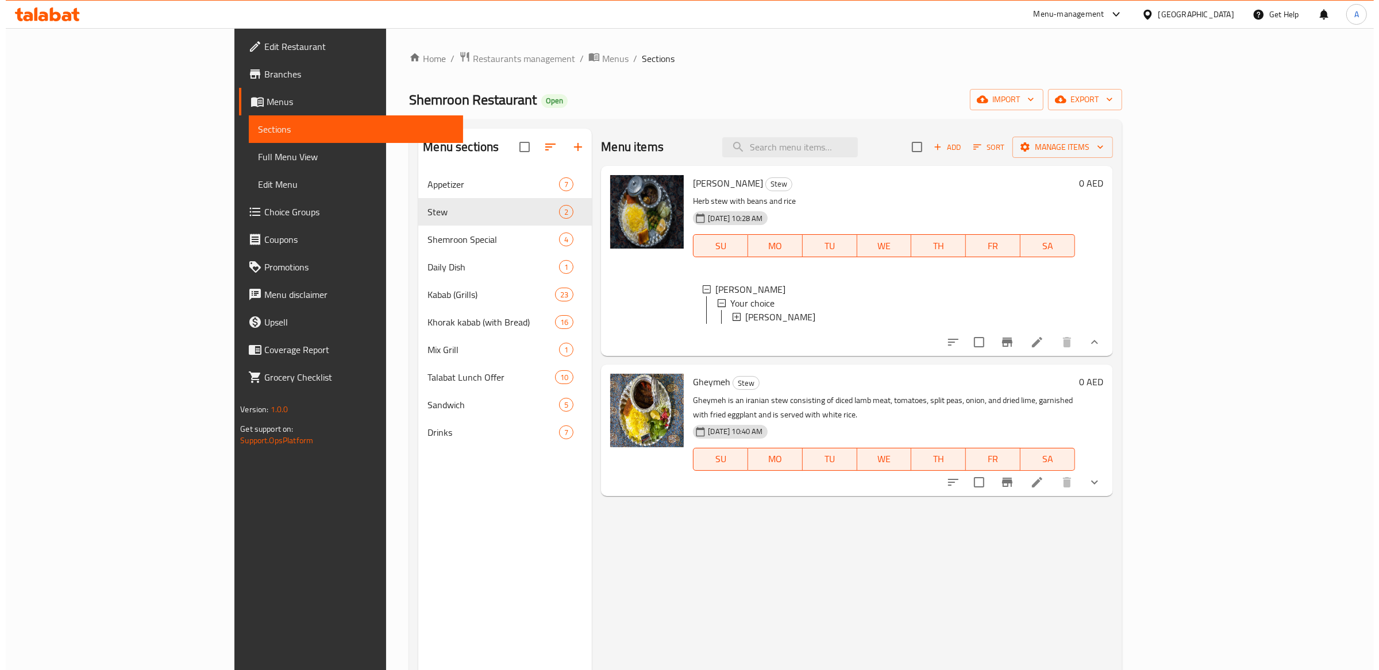
scroll to position [1, 0]
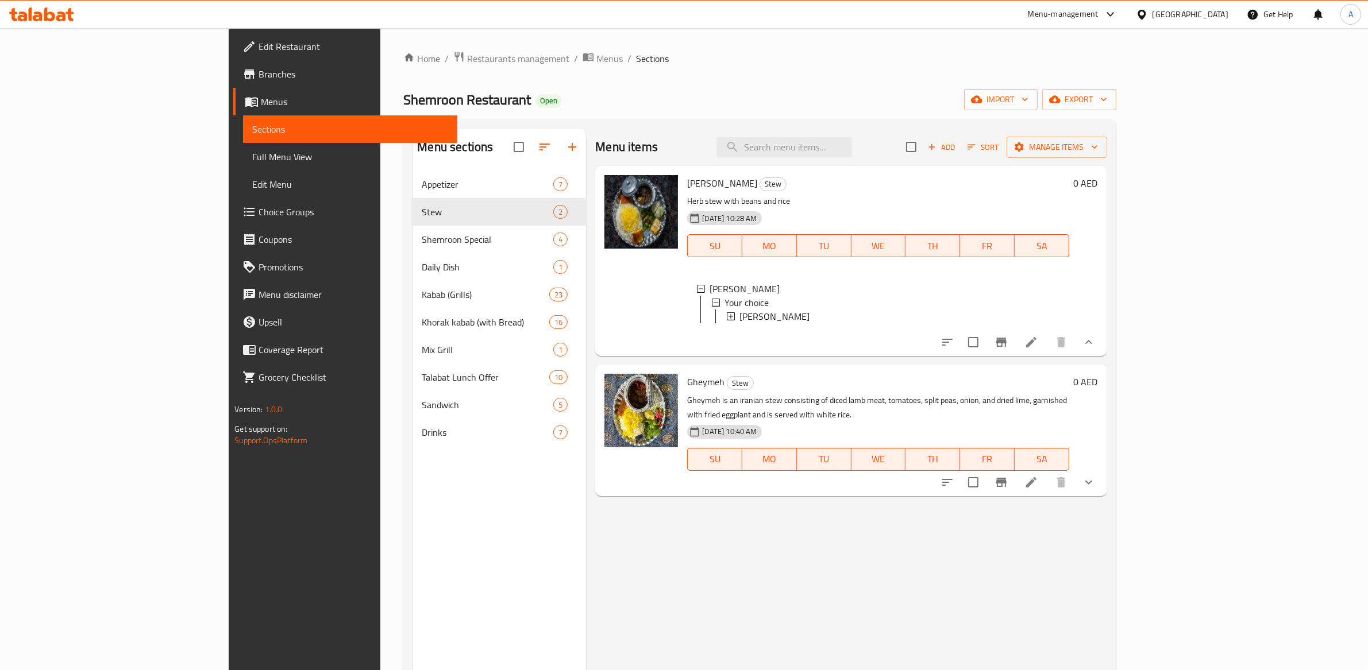
click at [727, 318] on icon at bounding box center [731, 316] width 8 height 8
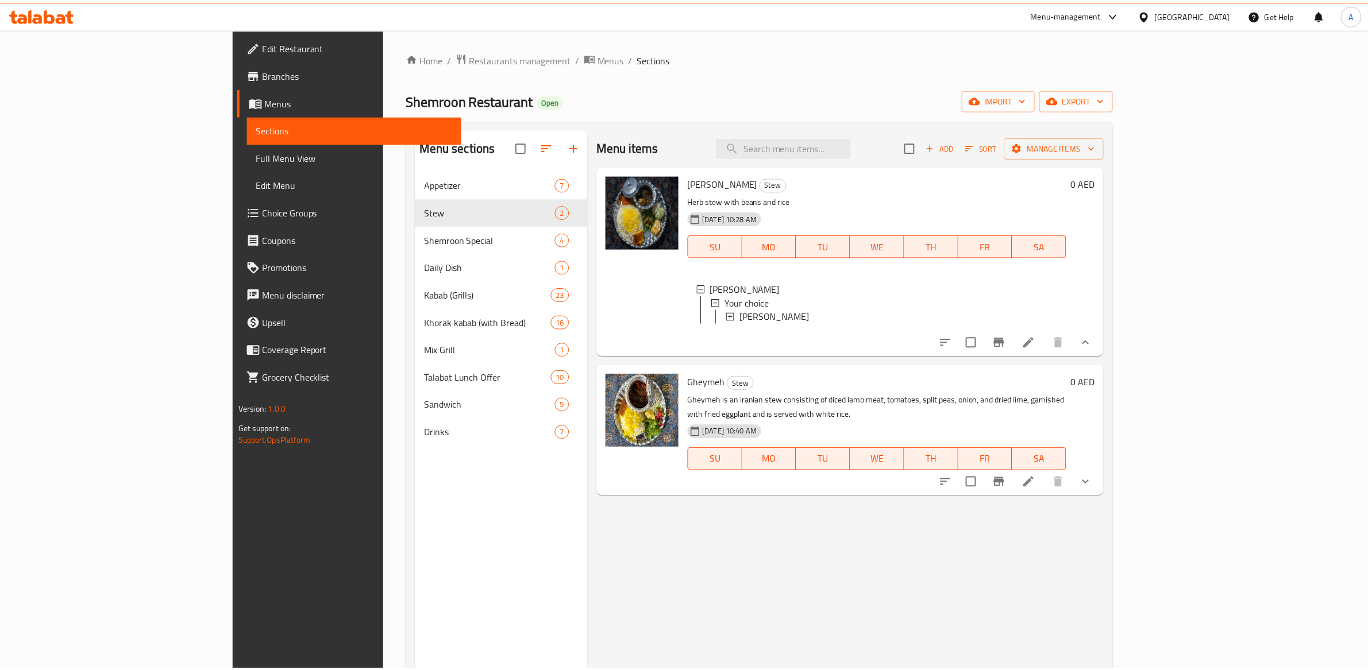
scroll to position [0, 0]
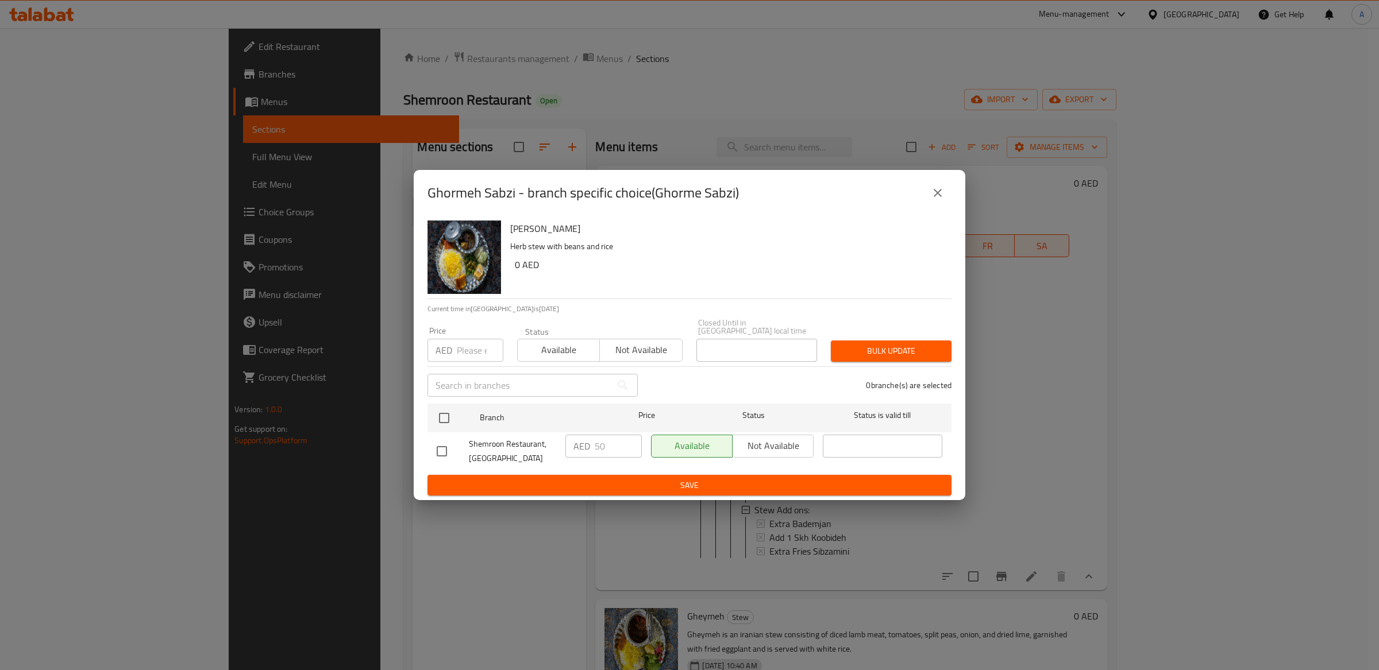
click at [939, 194] on icon "close" at bounding box center [937, 193] width 8 height 8
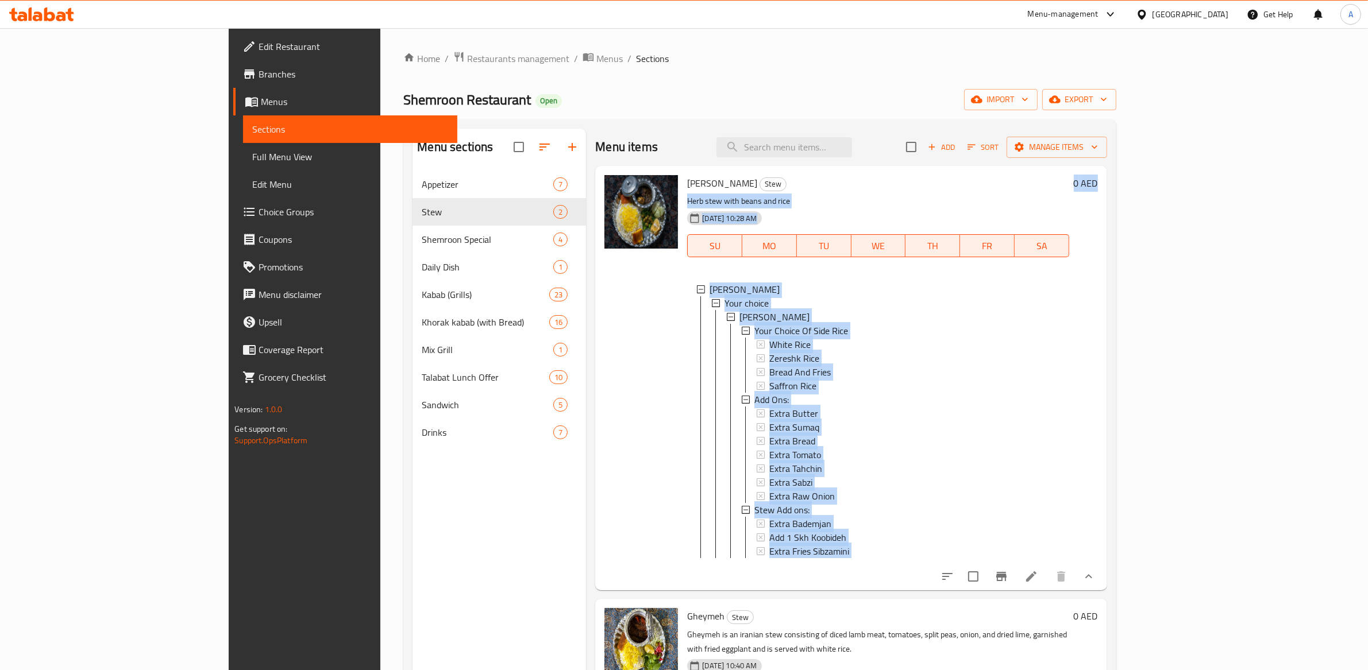
drag, startPoint x: 1300, startPoint y: 186, endPoint x: 1356, endPoint y: 182, distance: 56.4
click at [1139, 182] on div "Home / Restaurants management / Menus / Sections Shemroon Restaurant Open impor…" at bounding box center [759, 429] width 758 height 803
click at [1139, 190] on div "Home / Restaurants management / Menus / Sections Shemroon Restaurant Open impor…" at bounding box center [759, 429] width 758 height 803
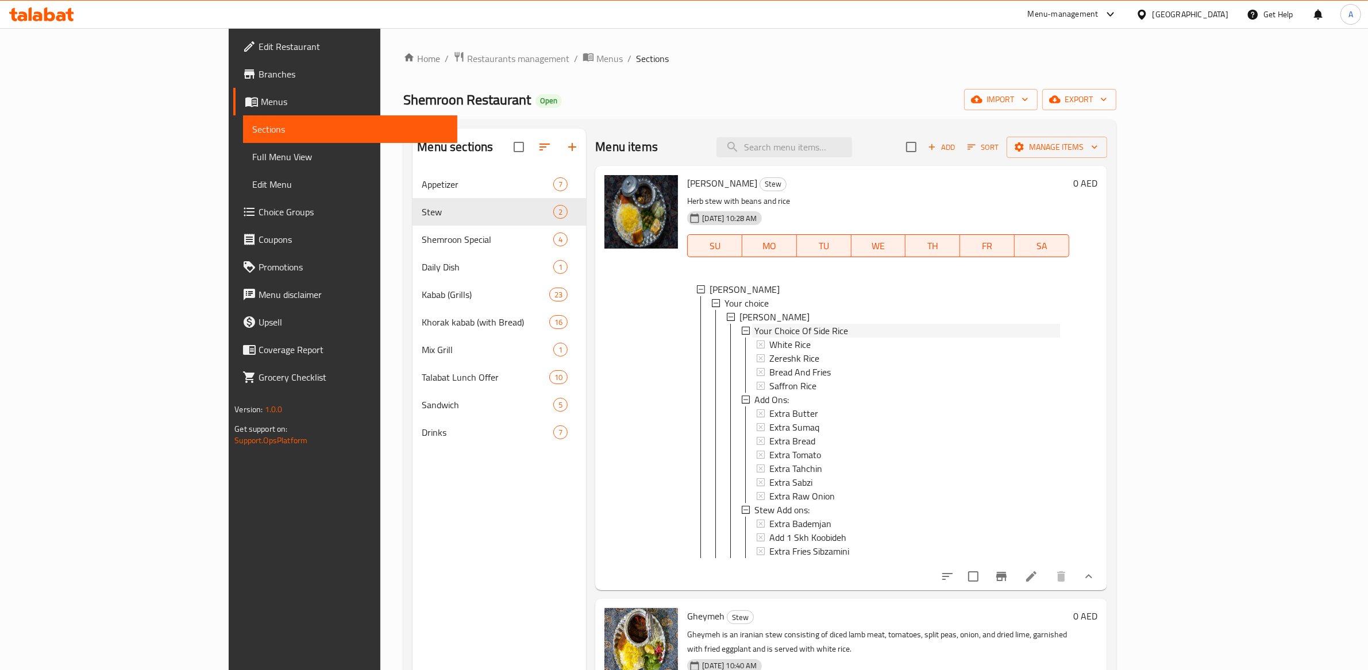
click at [742, 333] on icon at bounding box center [746, 331] width 8 height 8
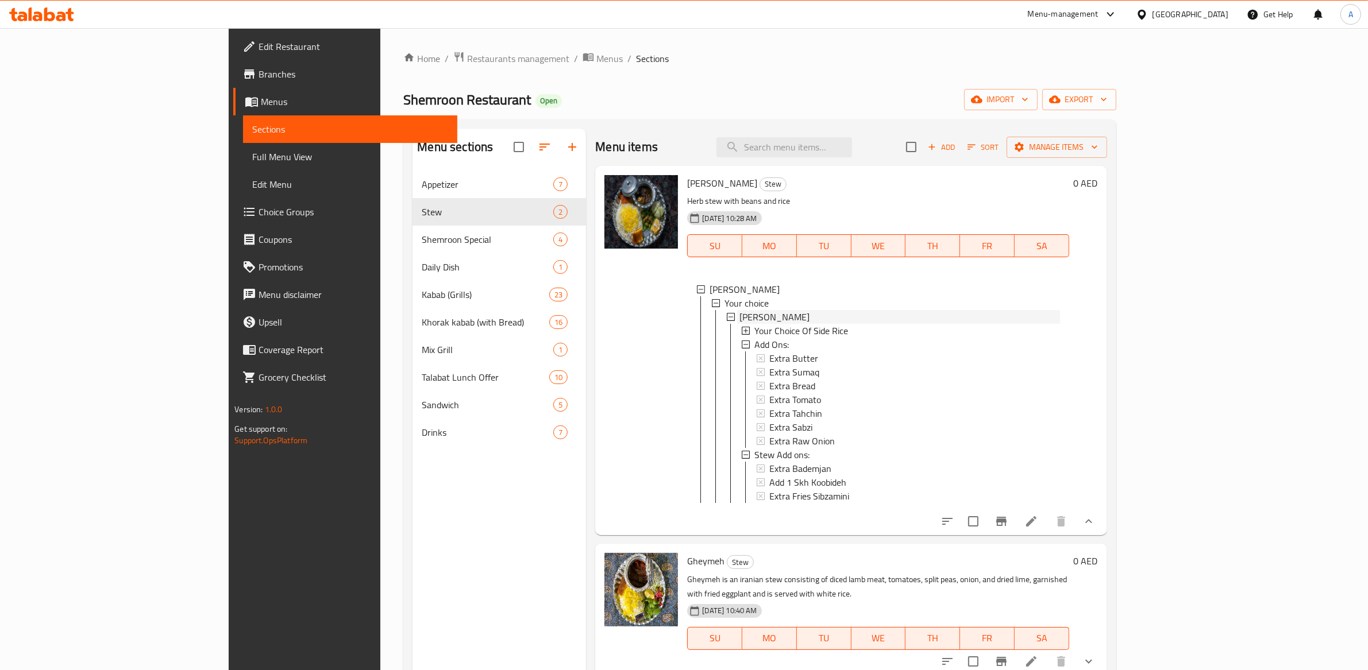
click at [726, 322] on div "[PERSON_NAME]" at bounding box center [892, 317] width 333 height 14
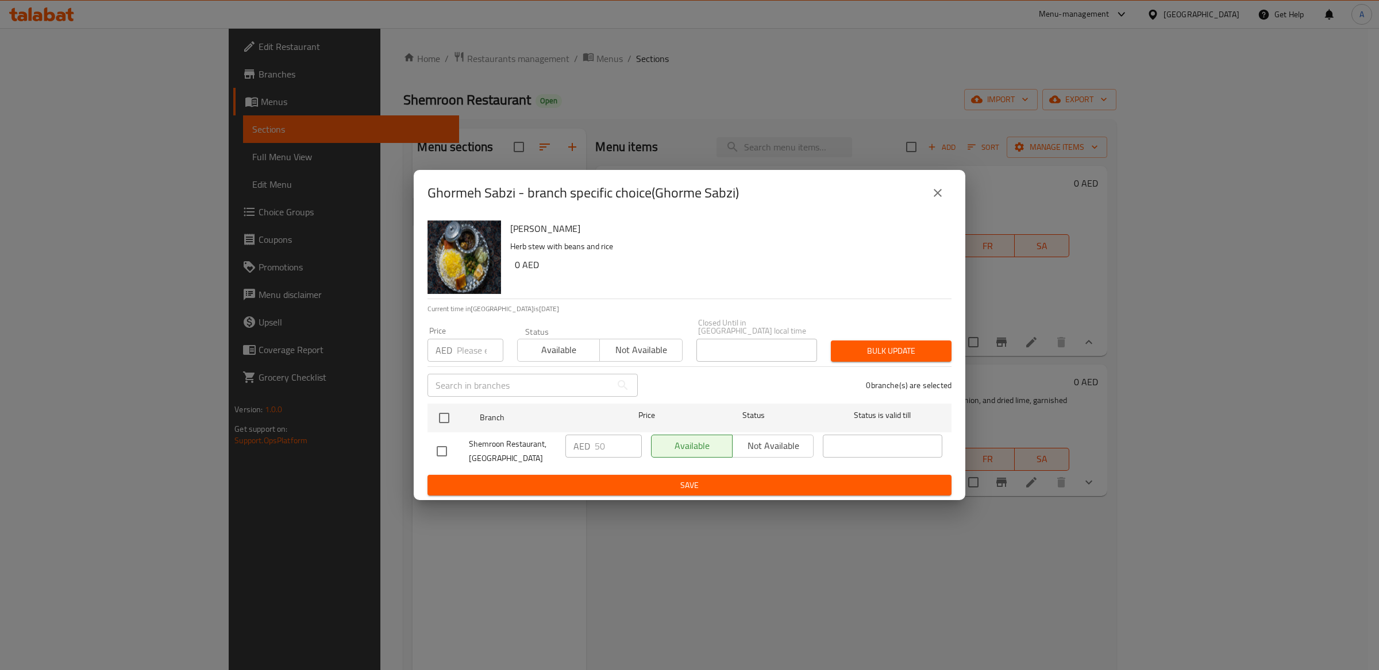
click at [931, 189] on icon "close" at bounding box center [938, 193] width 14 height 14
